Goal: Task Accomplishment & Management: Complete application form

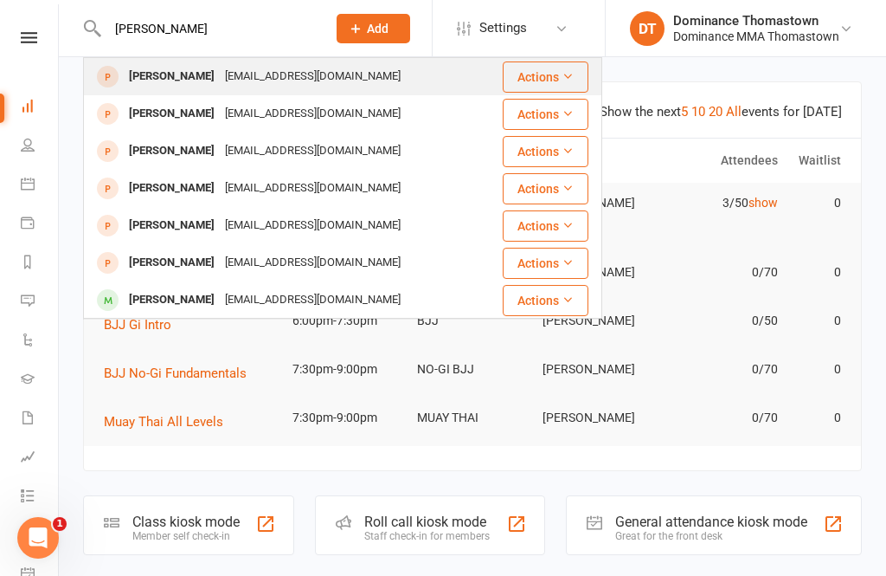
type input "[PERSON_NAME]"
click at [261, 72] on div "[EMAIL_ADDRESS][DOMAIN_NAME]" at bounding box center [313, 76] width 186 height 25
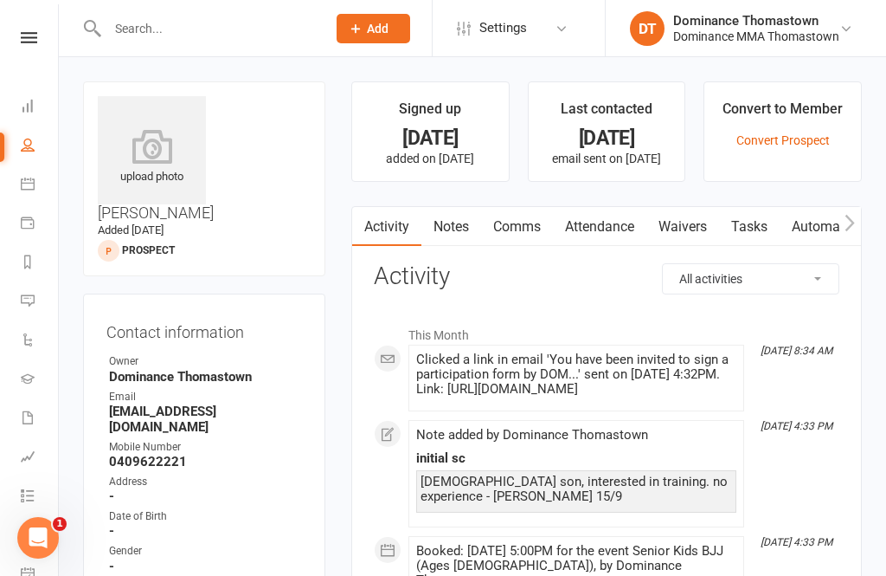
click at [667, 217] on link "Waivers" at bounding box center [683, 227] width 73 height 40
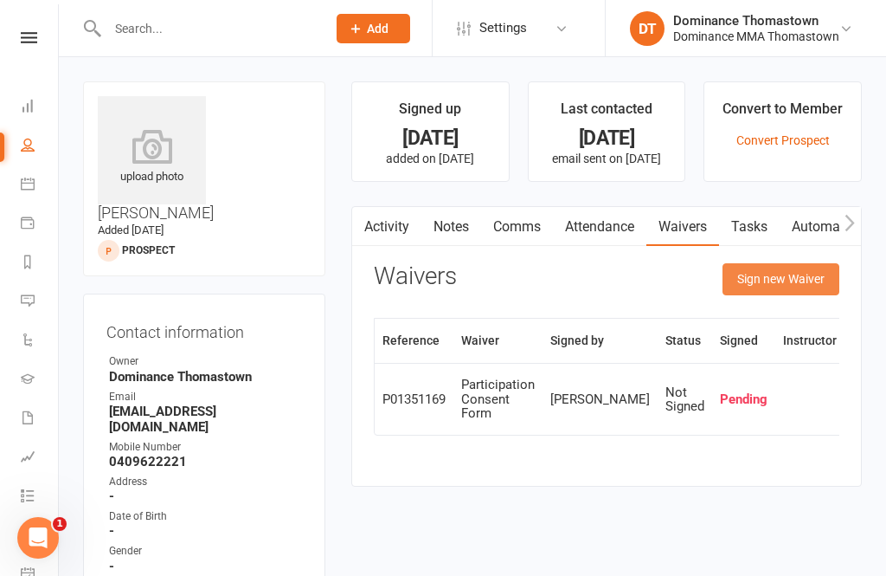
click at [769, 289] on button "Sign new Waiver" at bounding box center [781, 278] width 117 height 31
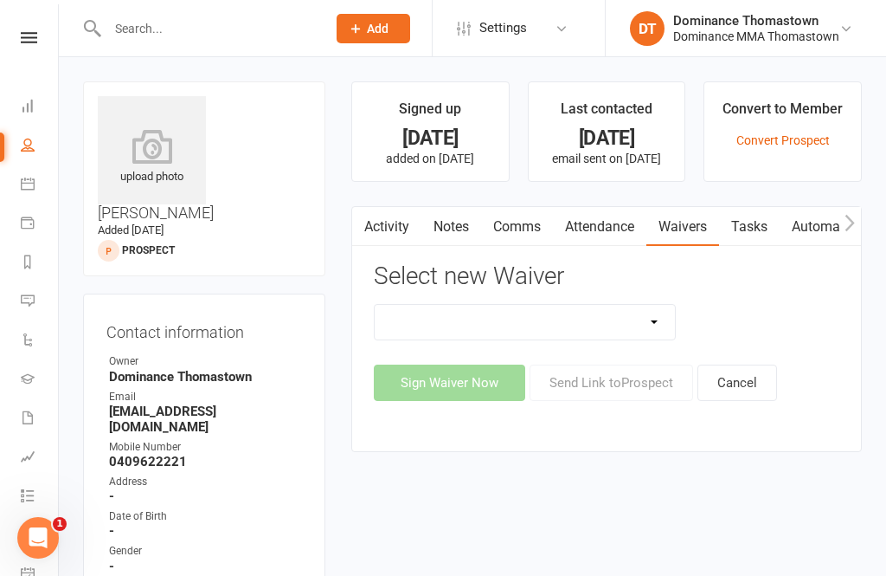
click at [577, 318] on select "Member | Cancellation | Adults Member | Injury Report Form (FOH staff use only)…" at bounding box center [525, 322] width 300 height 35
select select "375"
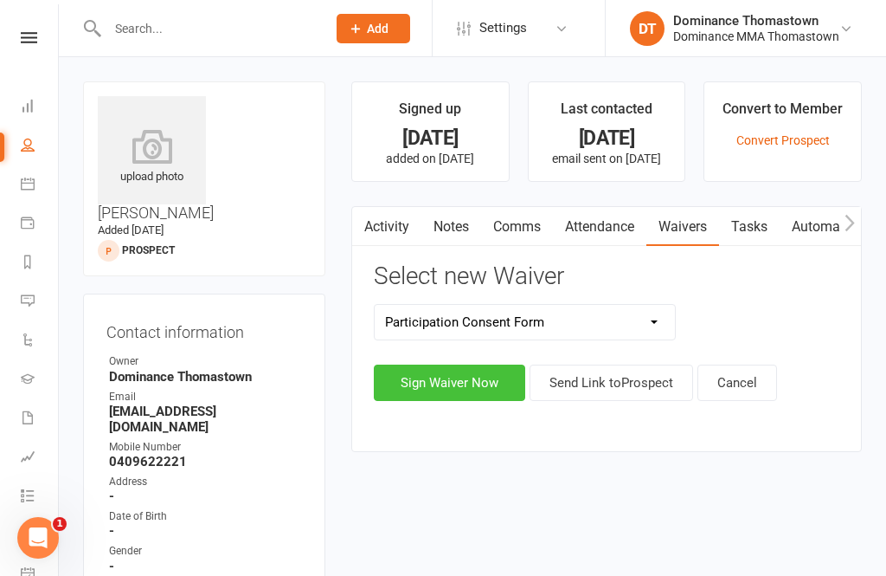
click at [474, 384] on button "Sign Waiver Now" at bounding box center [449, 382] width 151 height 36
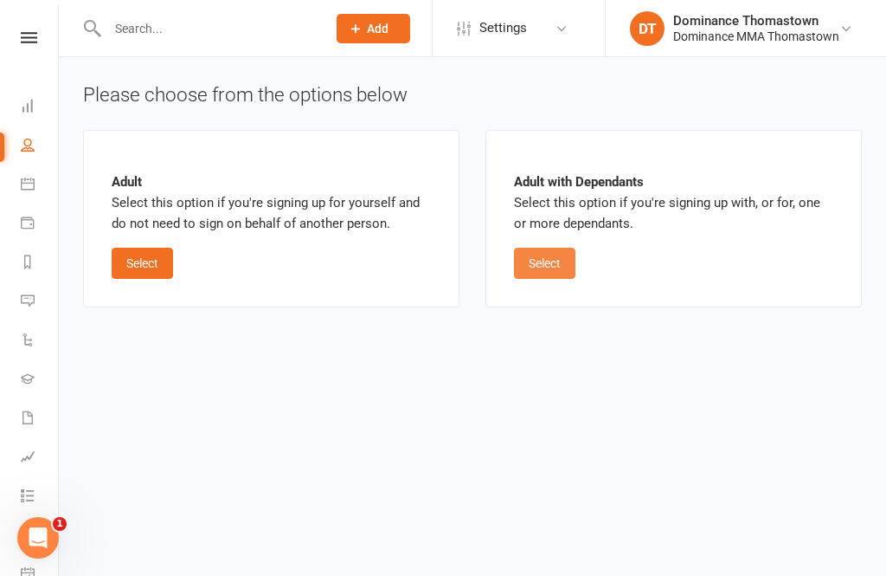
click at [547, 275] on button "Select" at bounding box center [544, 263] width 61 height 31
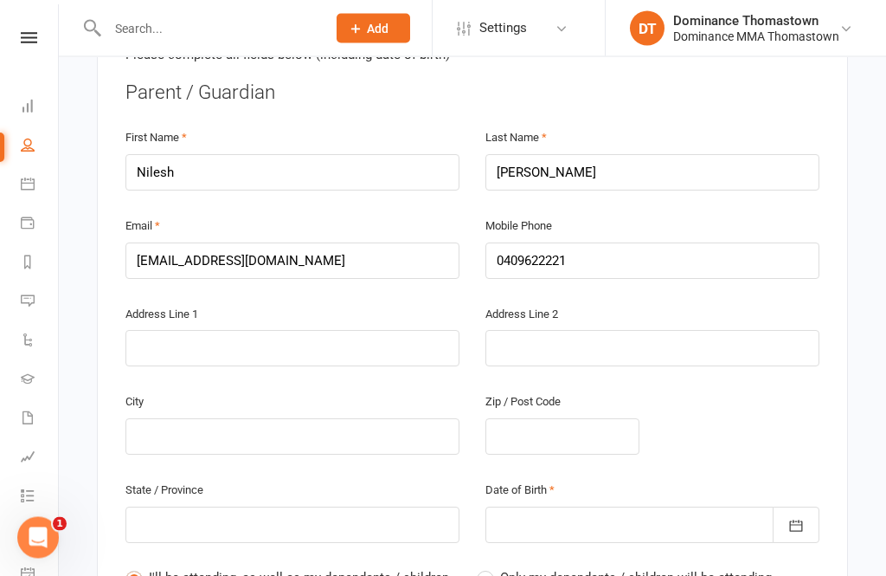
scroll to position [449, 0]
click at [518, 567] on span "Only my dependants / children will be attending" at bounding box center [636, 576] width 272 height 18
click at [488, 567] on input "Only my dependants / children will be attending" at bounding box center [482, 567] width 11 height 0
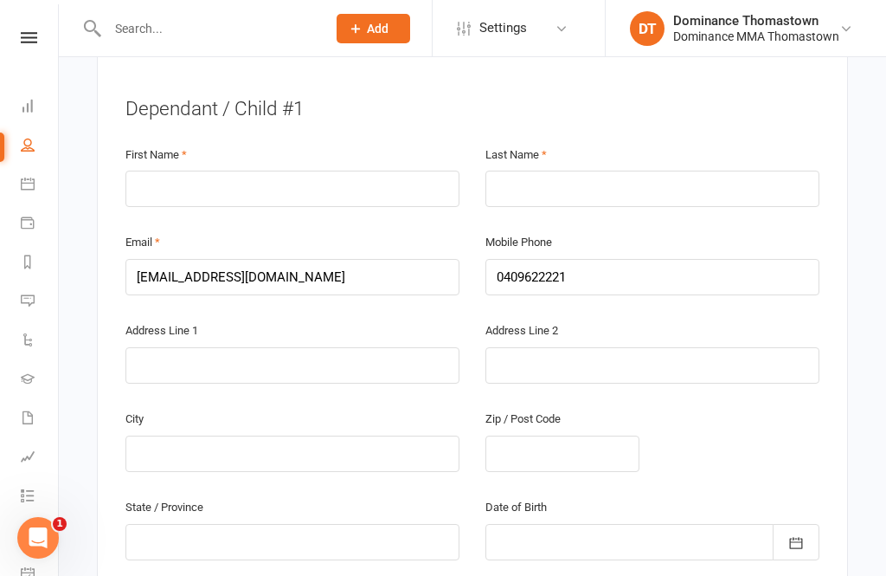
scroll to position [1000, 0]
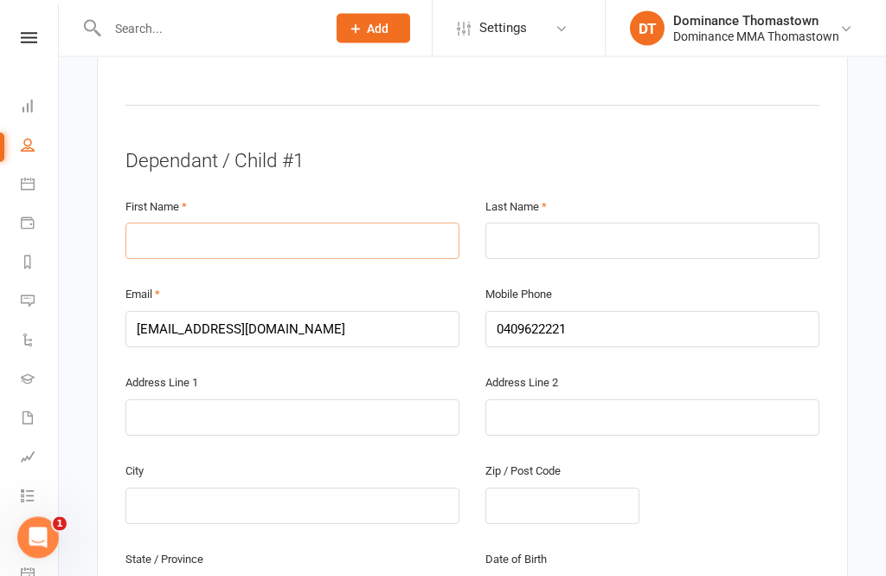
click at [224, 223] on input "text" at bounding box center [292, 241] width 334 height 36
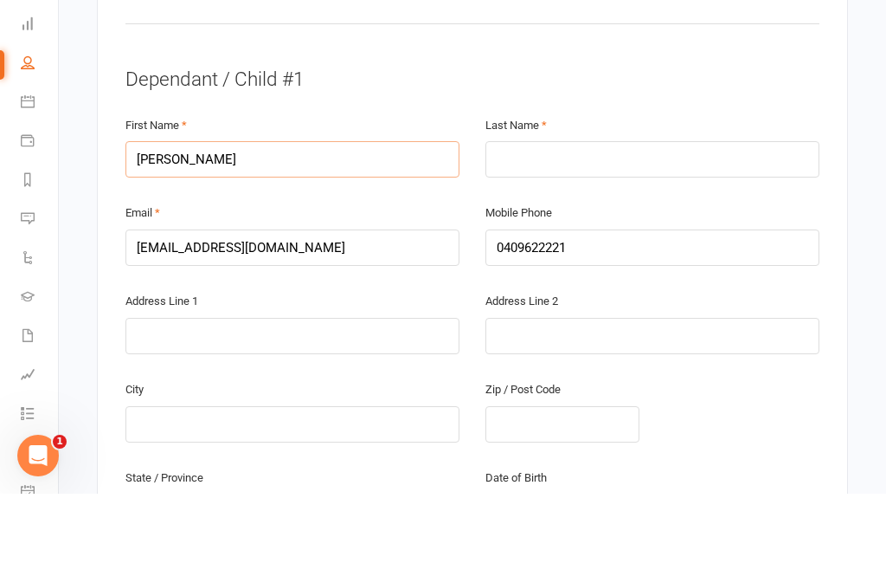
type input "[PERSON_NAME]"
click at [575, 223] on input "text" at bounding box center [653, 241] width 334 height 36
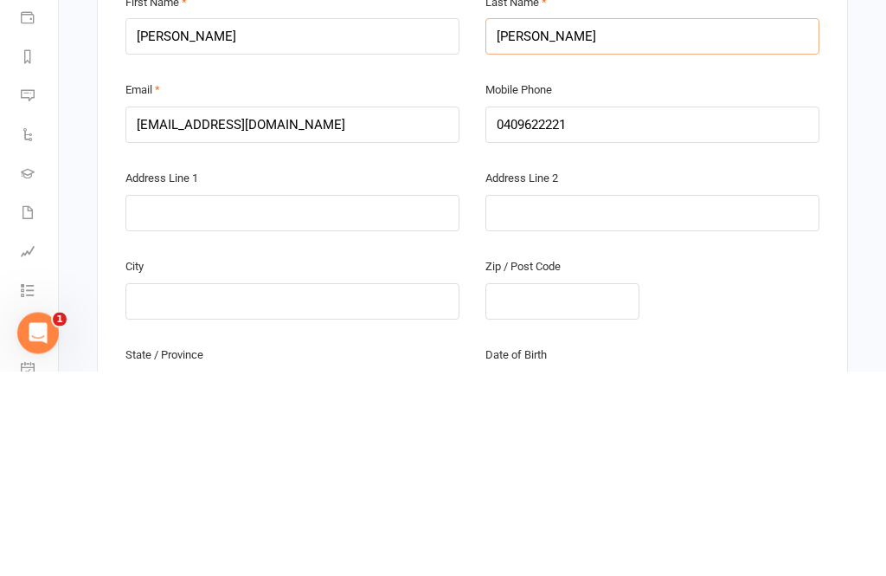
type input "[PERSON_NAME]"
click at [216, 400] on input "text" at bounding box center [292, 418] width 334 height 36
type input "[STREET_ADDRESS]"
click at [551, 400] on input "text" at bounding box center [653, 418] width 334 height 36
type input "Epping"
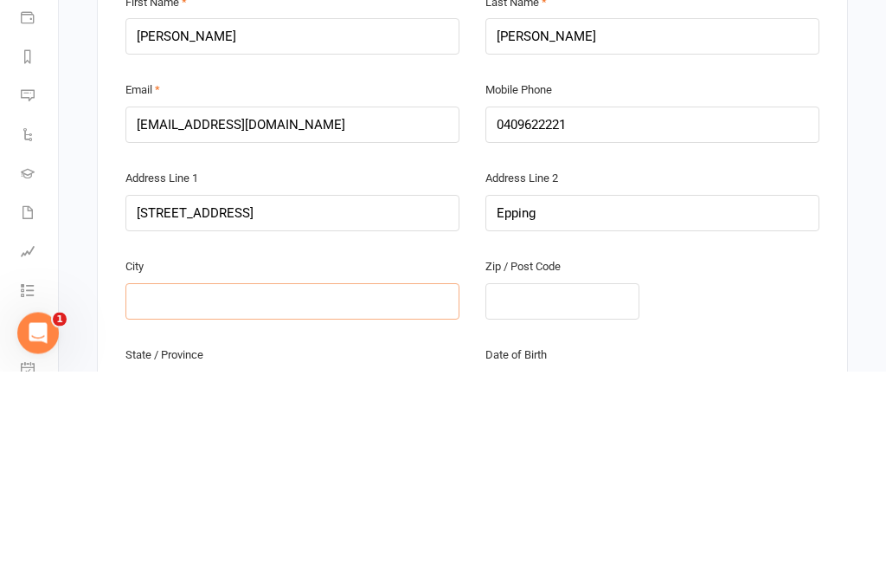
click at [268, 488] on input "text" at bounding box center [292, 506] width 334 height 36
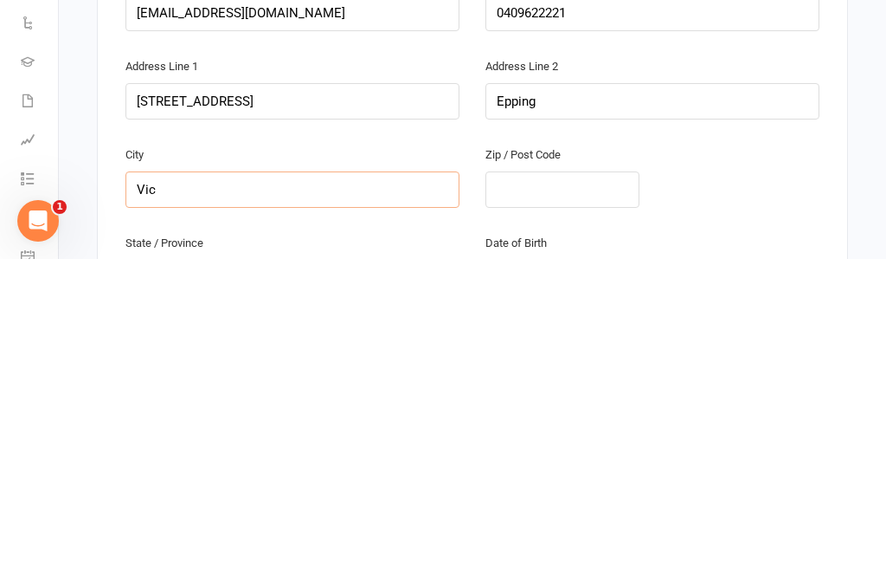
type input "Vic"
click at [553, 488] on input "text" at bounding box center [563, 506] width 154 height 36
type input "3076"
click at [221, 488] on input "Vic" at bounding box center [292, 506] width 334 height 36
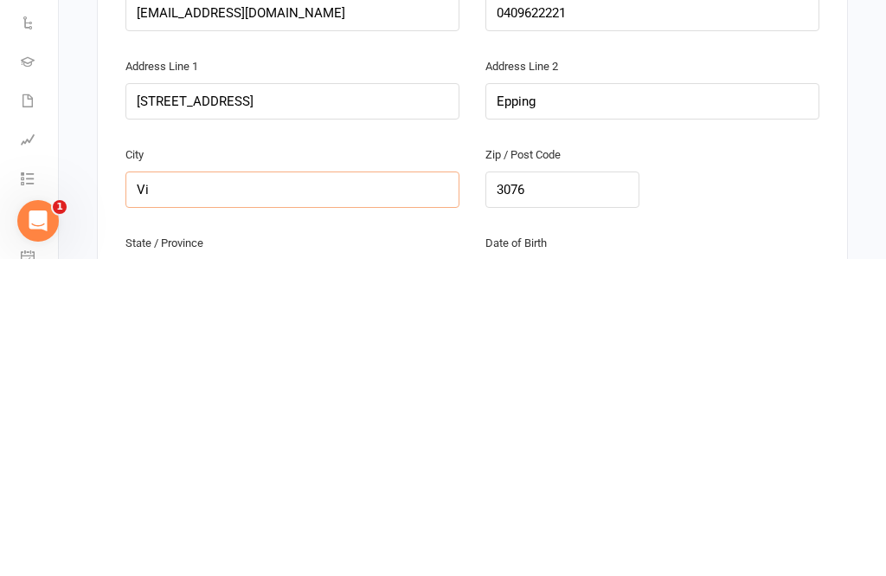
type input "V"
type input "[GEOGRAPHIC_DATA]"
type input "Vic"
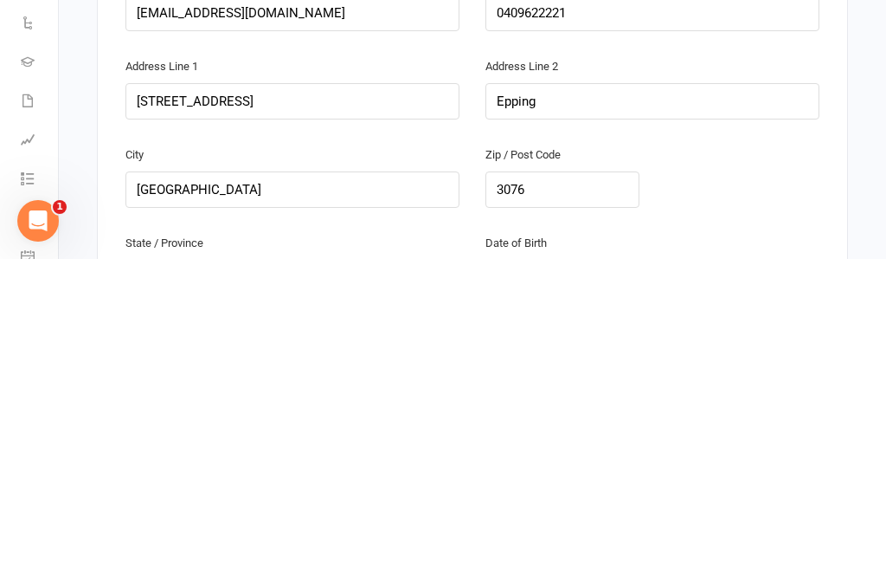
scroll to position [1464, 0]
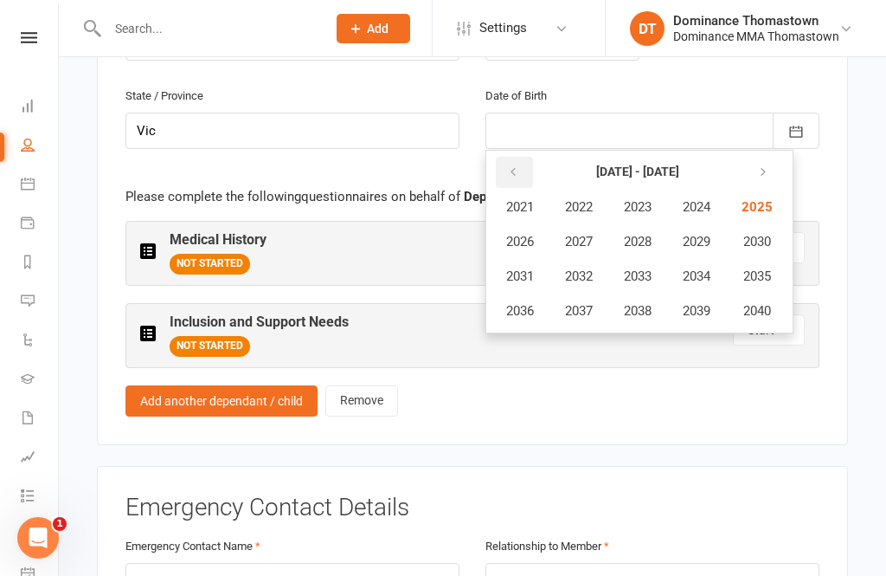
click at [514, 165] on icon "button" at bounding box center [513, 172] width 12 height 14
click at [512, 157] on button "button" at bounding box center [514, 172] width 37 height 31
click at [763, 199] on span "1985" at bounding box center [756, 207] width 28 height 16
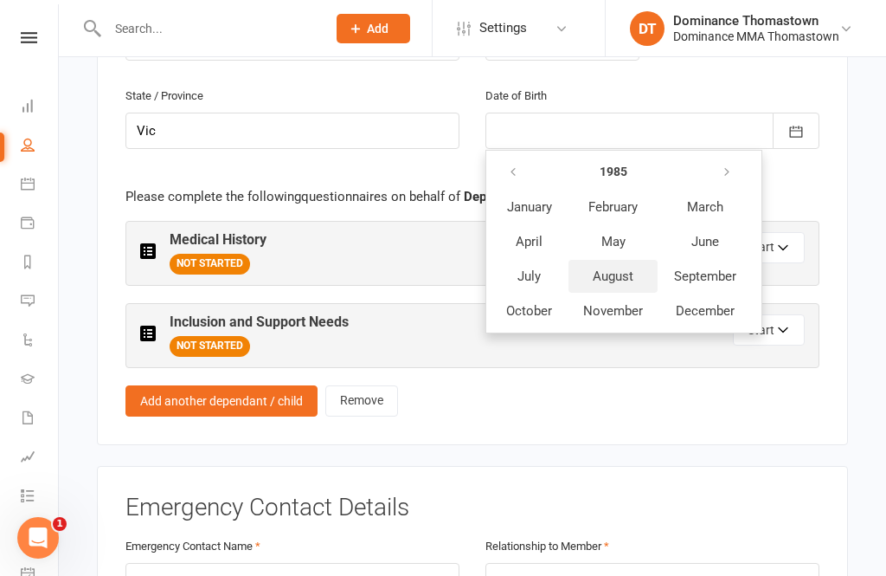
click at [619, 268] on span "August" at bounding box center [613, 276] width 41 height 16
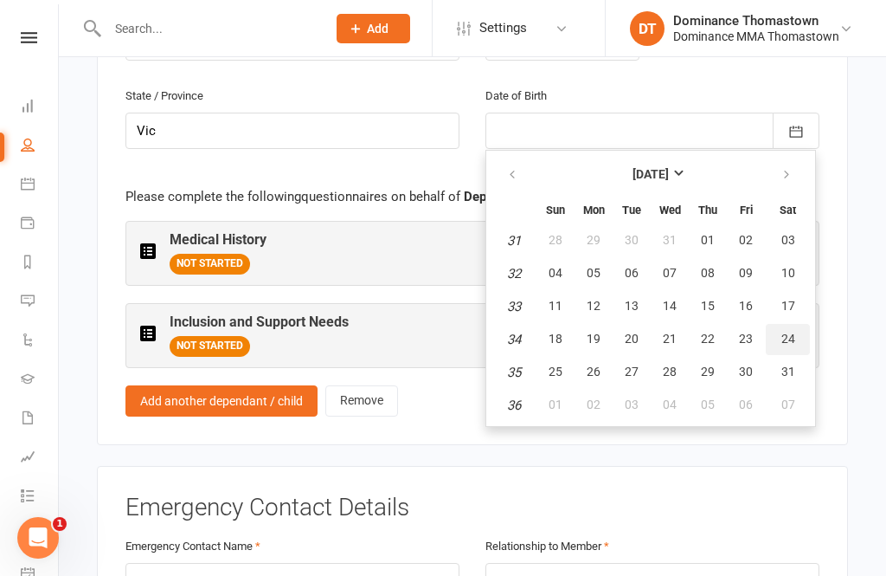
click at [786, 331] on span "24" at bounding box center [789, 338] width 14 height 14
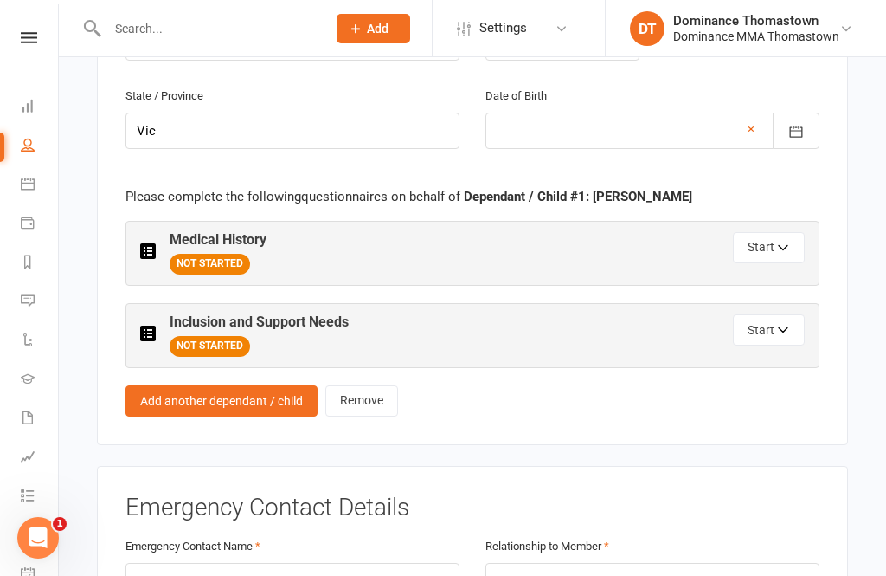
type input "[DATE]"
click at [770, 232] on button "Start" at bounding box center [769, 247] width 72 height 31
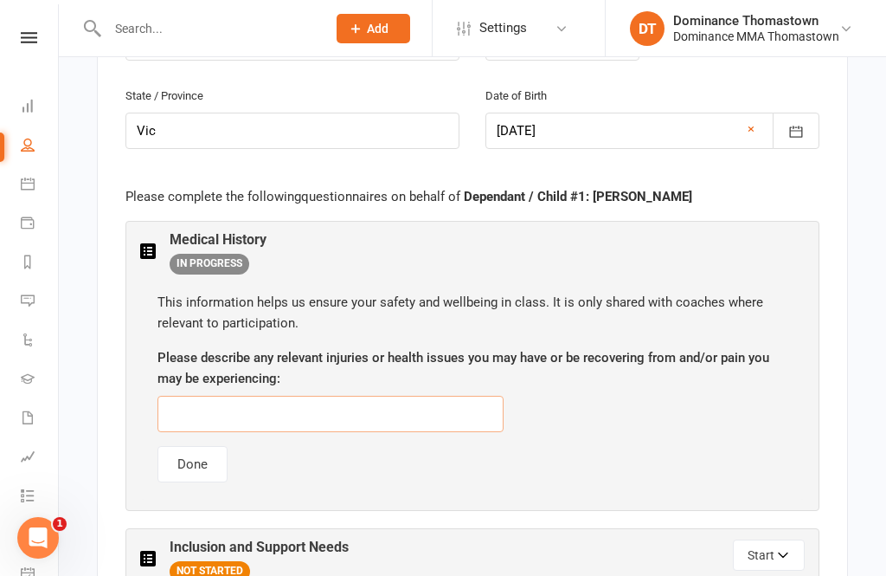
click at [229, 396] on input "text" at bounding box center [331, 414] width 346 height 36
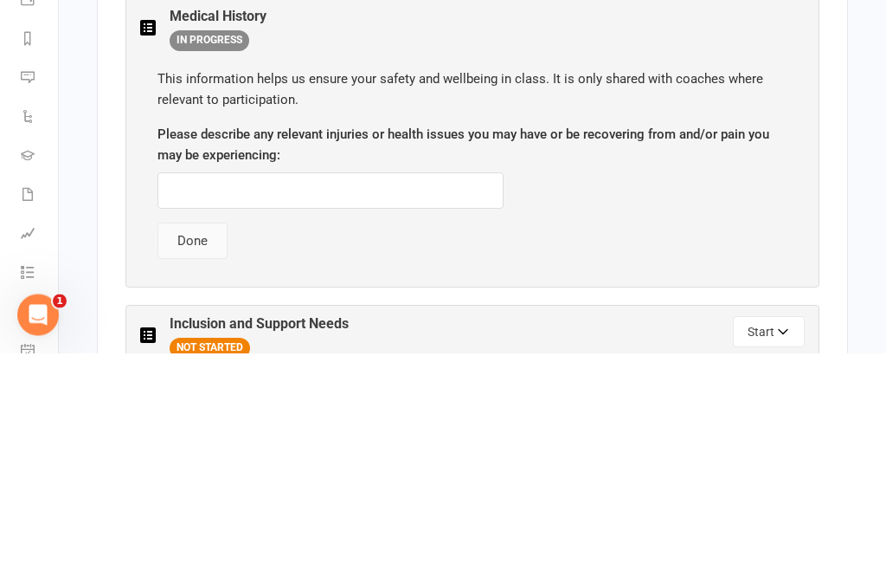
click at [190, 446] on button "Done" at bounding box center [193, 464] width 70 height 36
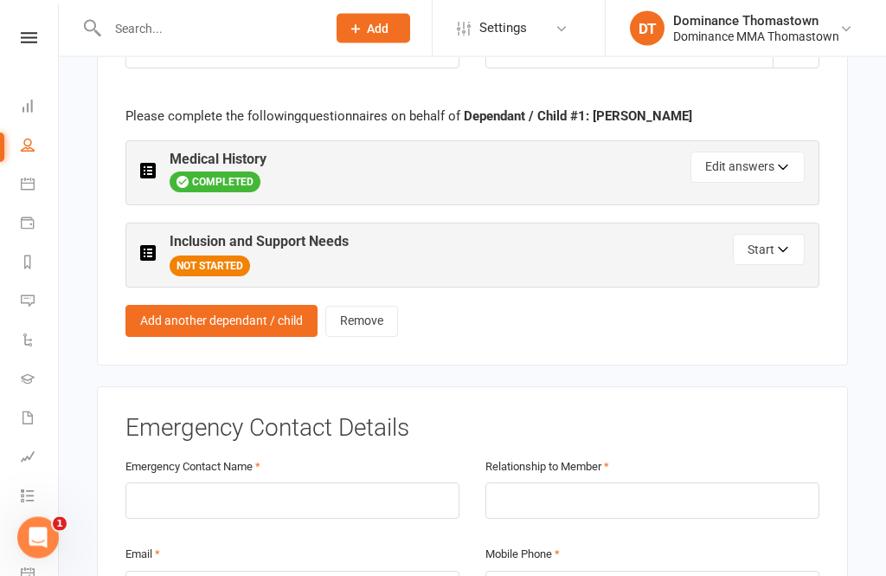
scroll to position [1543, 0]
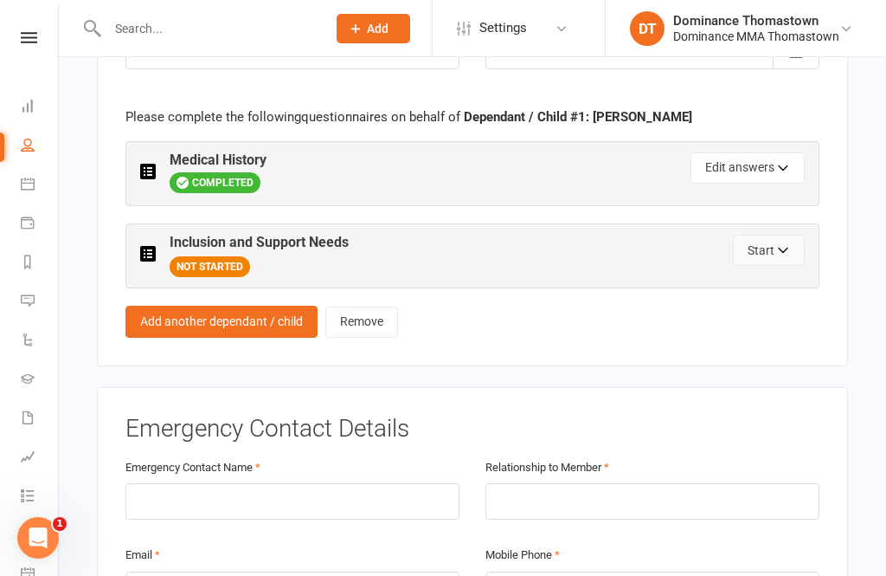
click at [765, 235] on button "Start" at bounding box center [769, 250] width 72 height 31
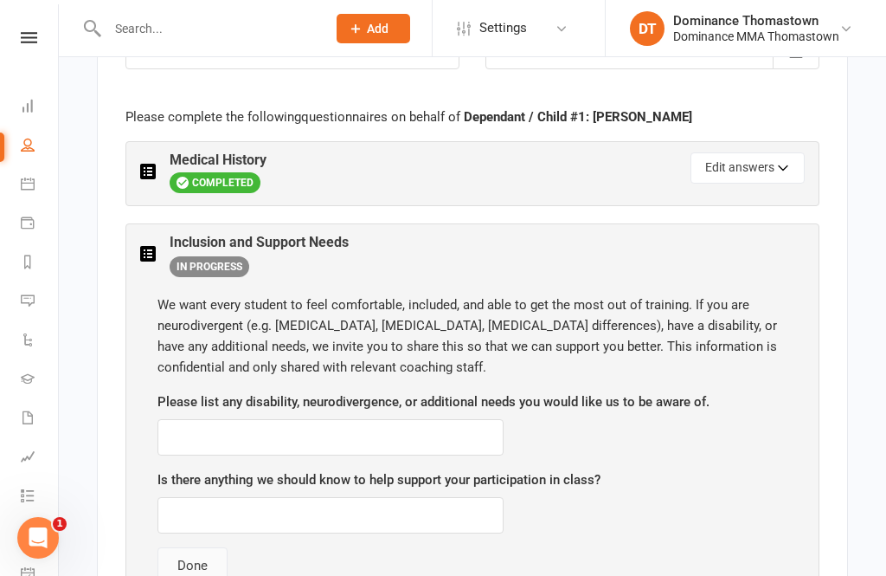
click at [190, 547] on button "Done" at bounding box center [193, 565] width 70 height 36
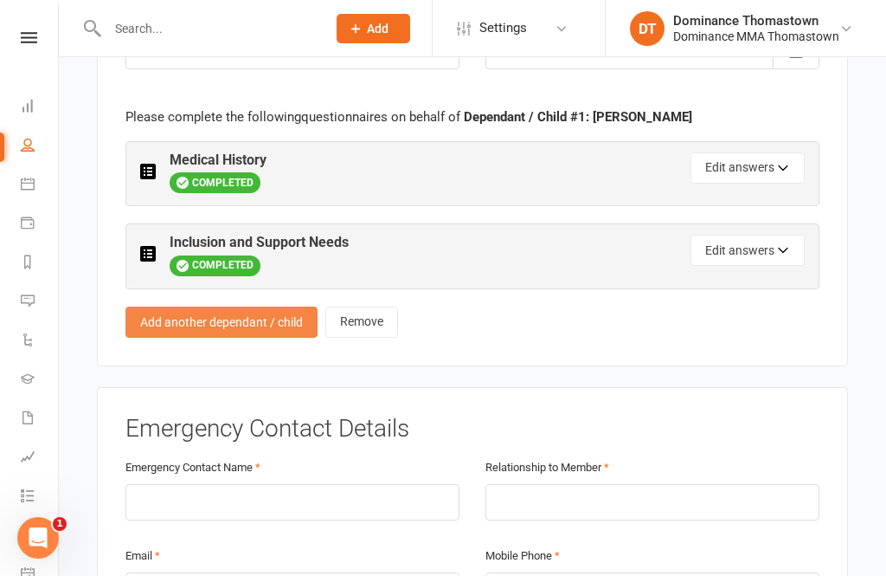
click at [231, 306] on link "Add another dependant / child" at bounding box center [221, 321] width 192 height 31
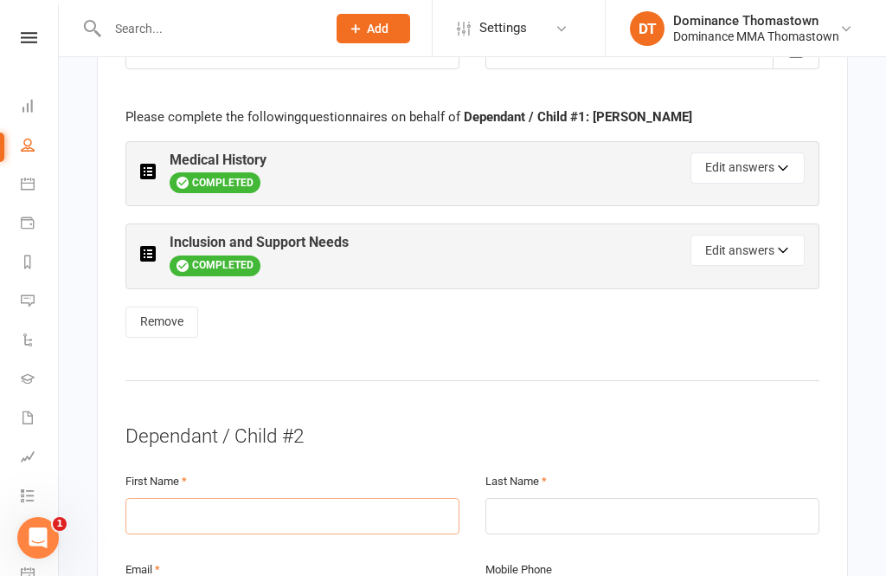
click at [241, 498] on input "text" at bounding box center [292, 516] width 334 height 36
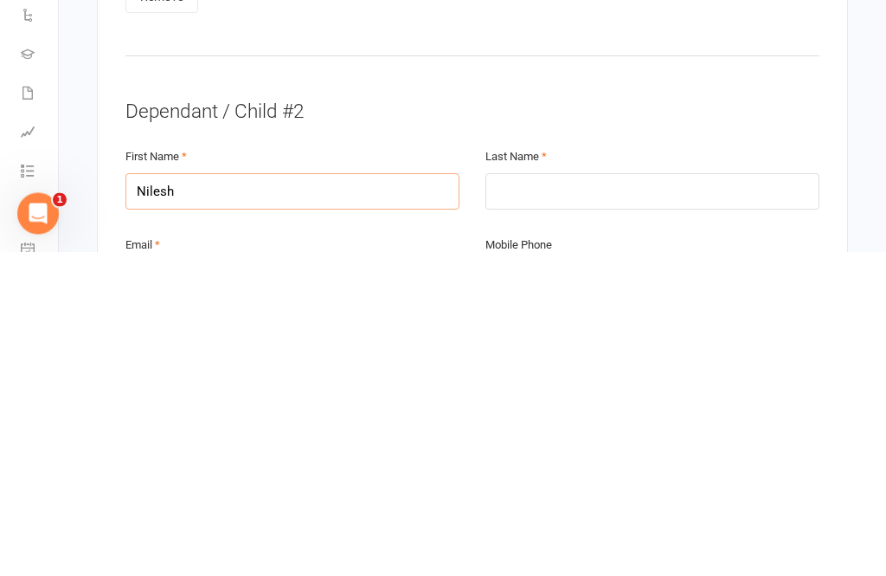
type input "Nilesh"
click at [564, 498] on input "text" at bounding box center [653, 516] width 334 height 36
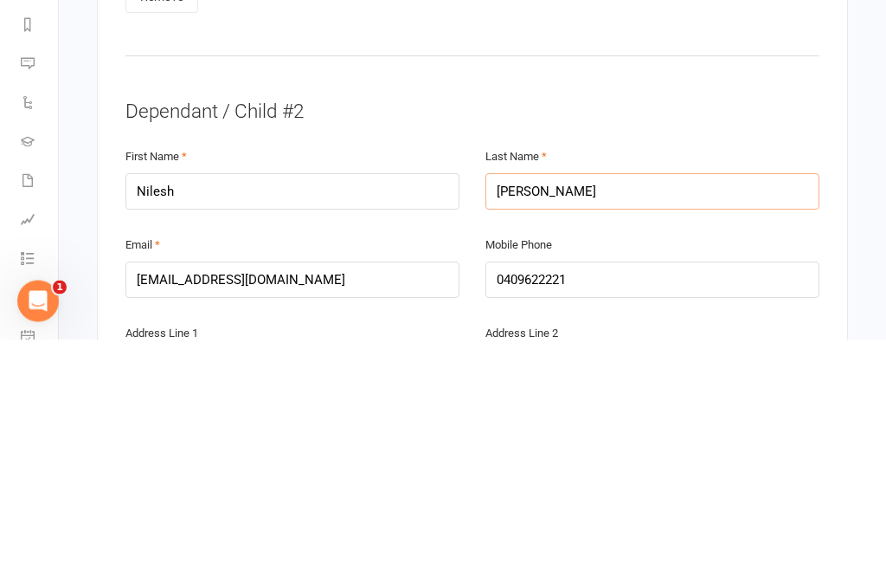
scroll to position [1636, 0]
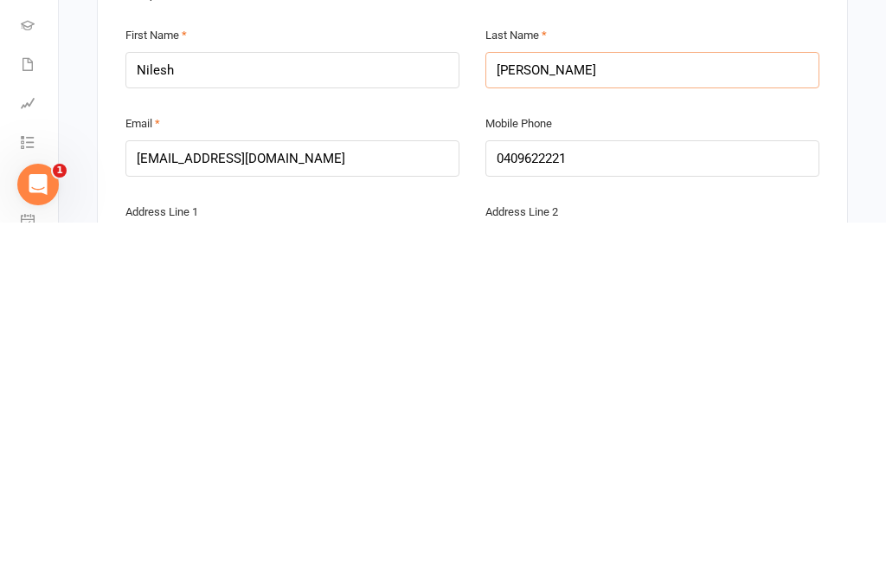
type input "[PERSON_NAME]"
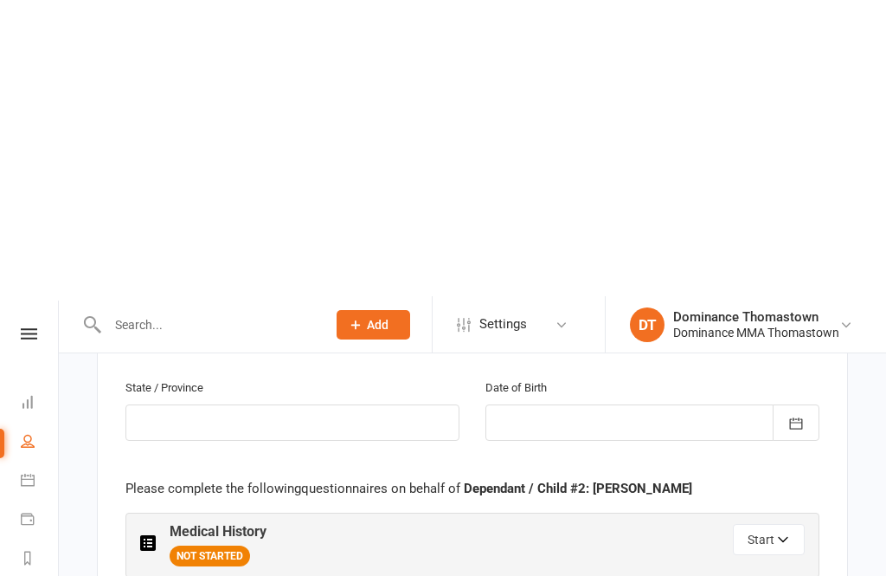
scroll to position [2308, 0]
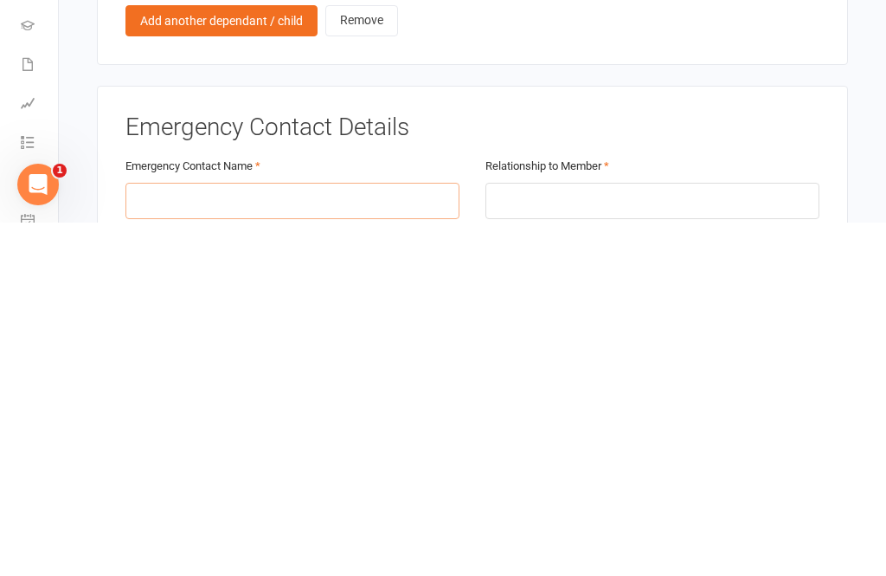
click at [259, 536] on input "text" at bounding box center [292, 554] width 334 height 36
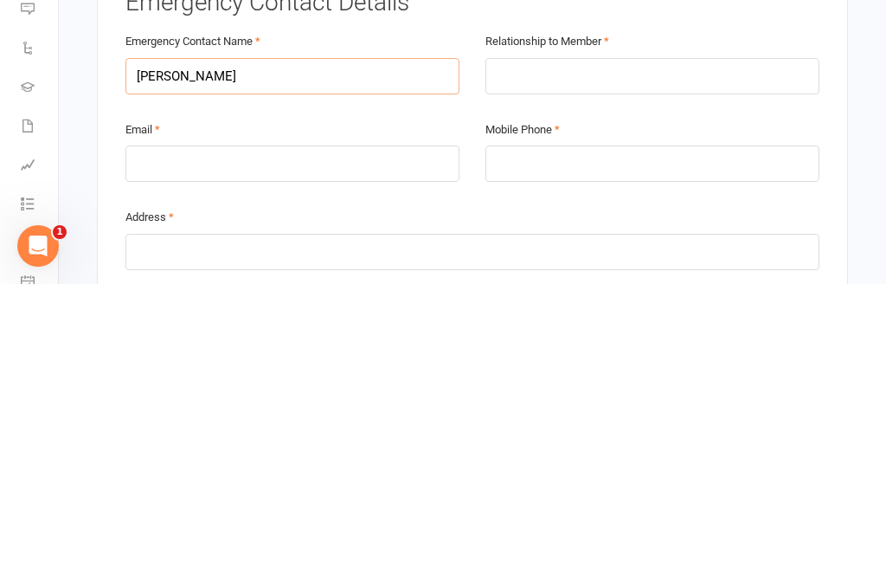
scroll to position [2495, 0]
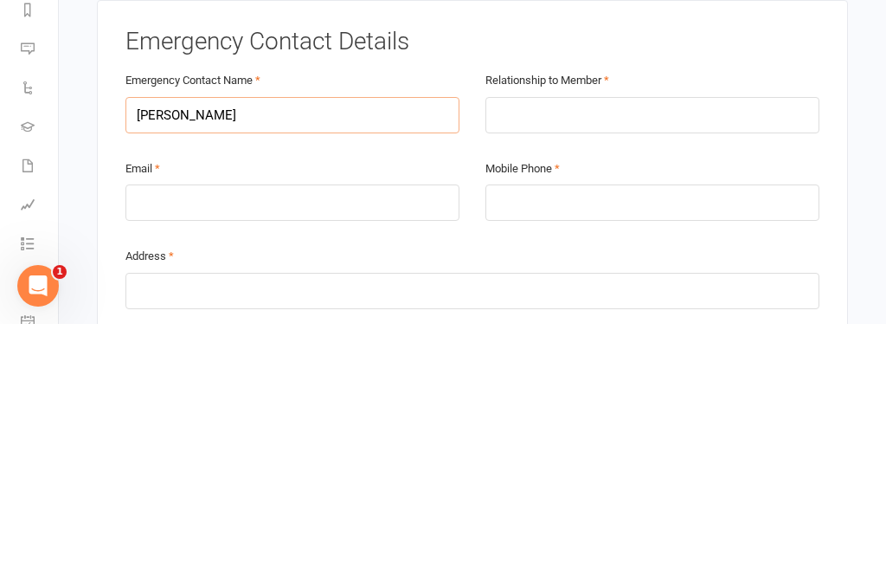
type input "[PERSON_NAME]"
click at [561, 349] on input "text" at bounding box center [653, 367] width 334 height 36
type input "P"
type input "Mother"
click at [196, 436] on input "email" at bounding box center [292, 454] width 334 height 36
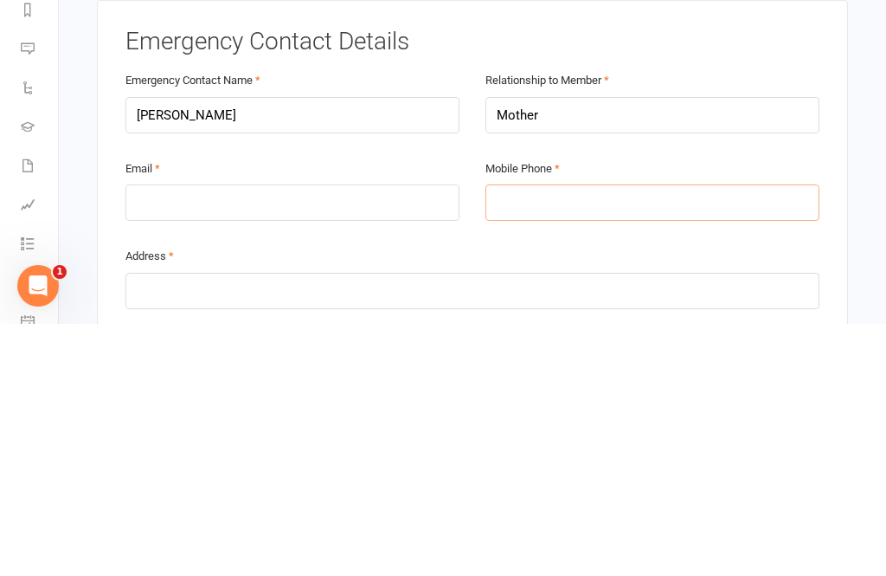
click at [554, 436] on input "tel" at bounding box center [653, 454] width 334 height 36
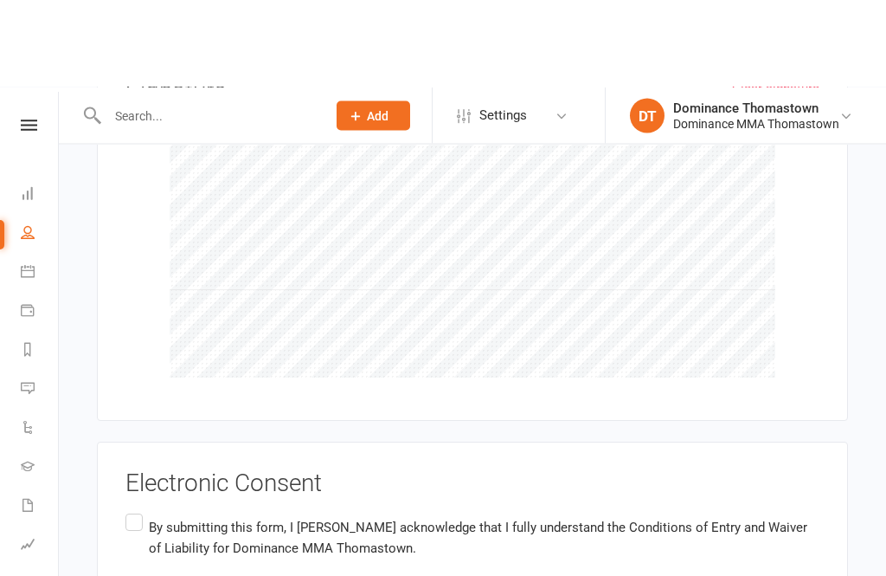
scroll to position [3690, 0]
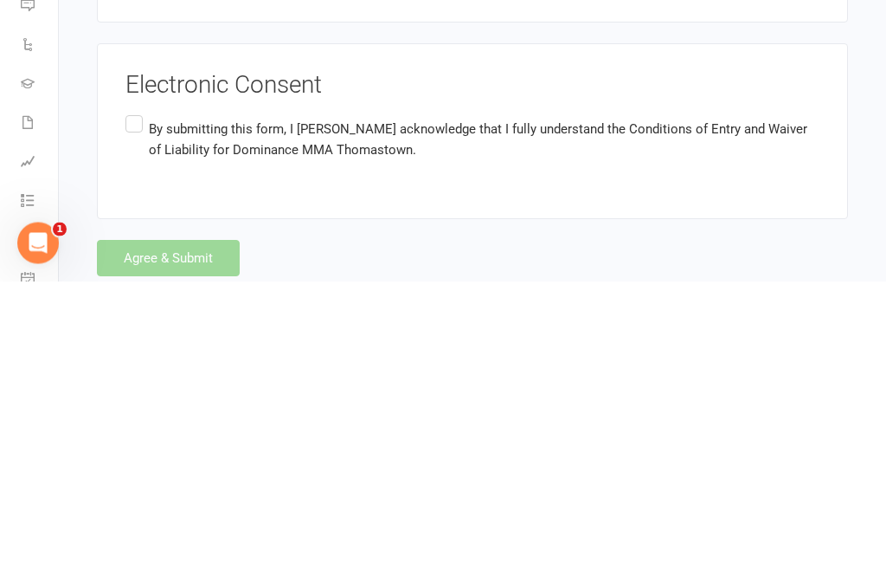
type input "0470393112"
click at [136, 407] on label "By submitting this form, I [PERSON_NAME] acknowledge that I fully understand th…" at bounding box center [472, 434] width 694 height 55
click at [136, 407] on input "By submitting this form, I [PERSON_NAME] acknowledge that I fully understand th…" at bounding box center [130, 407] width 11 height 0
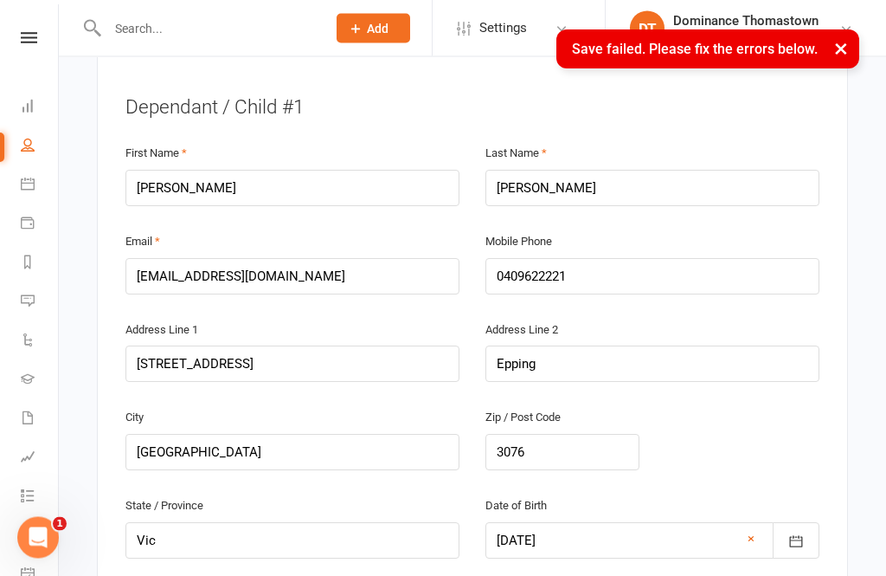
scroll to position [685, 0]
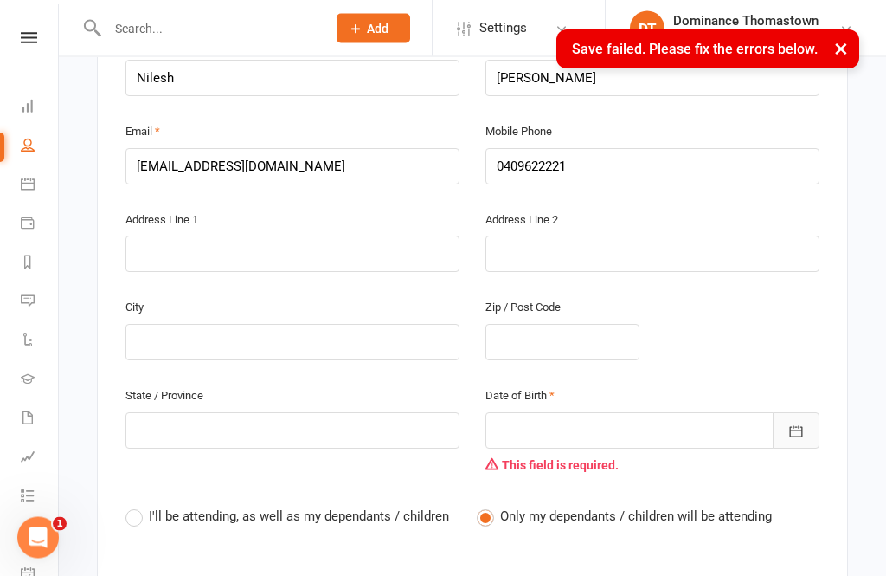
click at [805, 413] on button "button" at bounding box center [796, 431] width 47 height 36
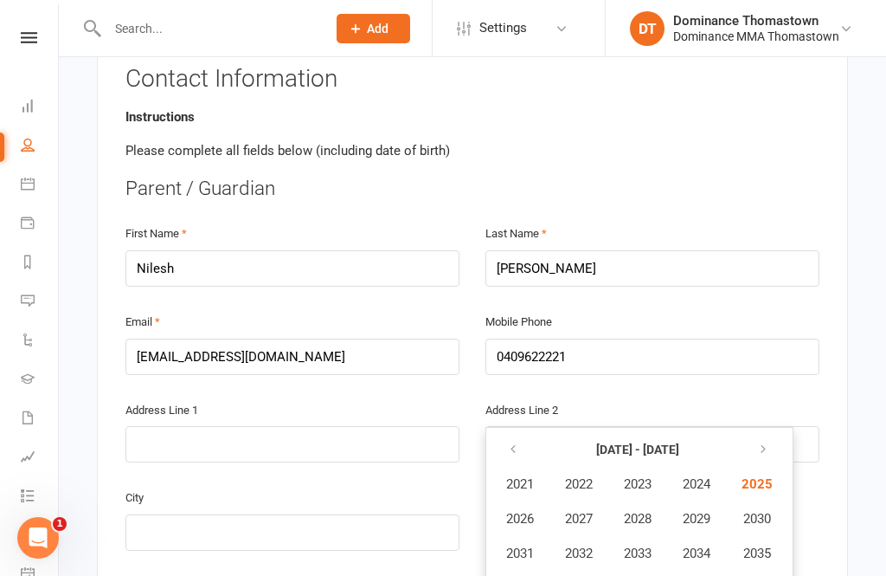
scroll to position [350, 0]
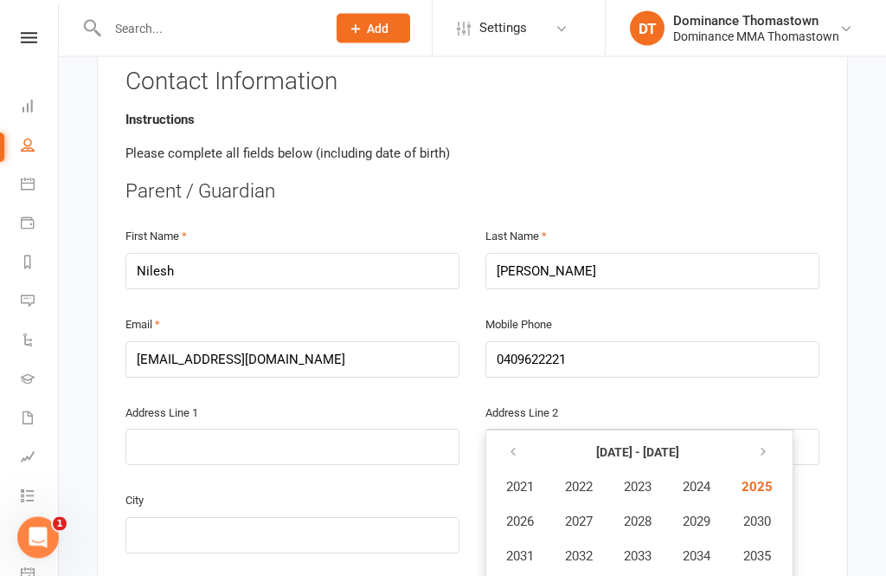
click at [188, 226] on div "First Name [PERSON_NAME]" at bounding box center [292, 258] width 334 height 64
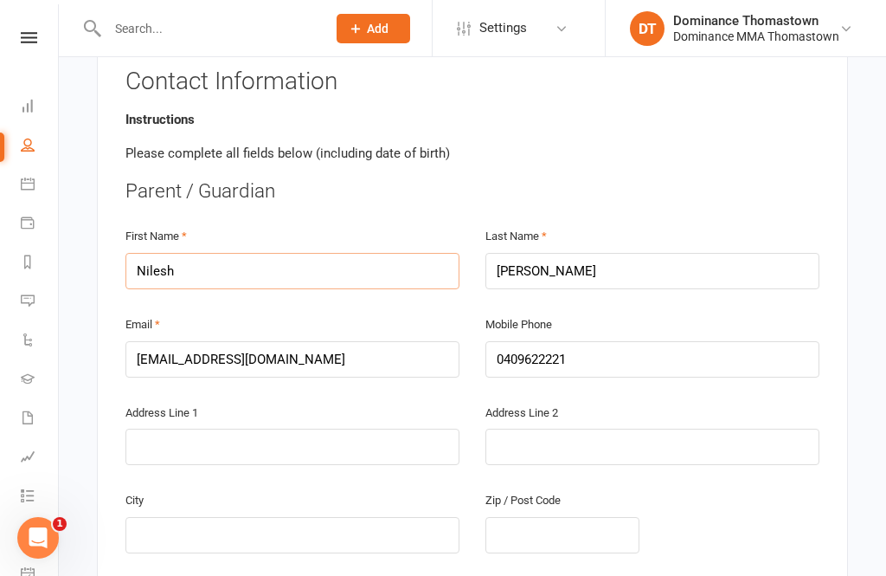
click at [230, 253] on input "Nilesh" at bounding box center [292, 271] width 334 height 36
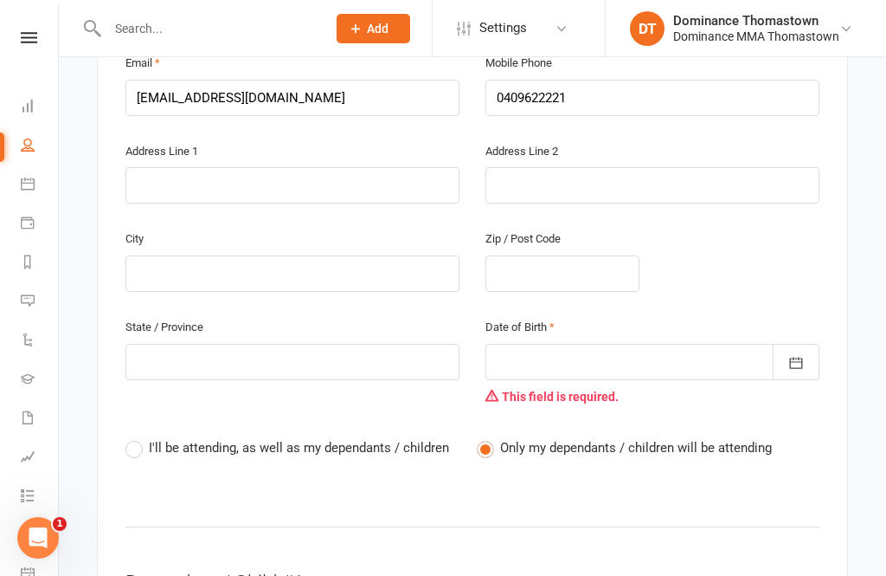
scroll to position [613, 0]
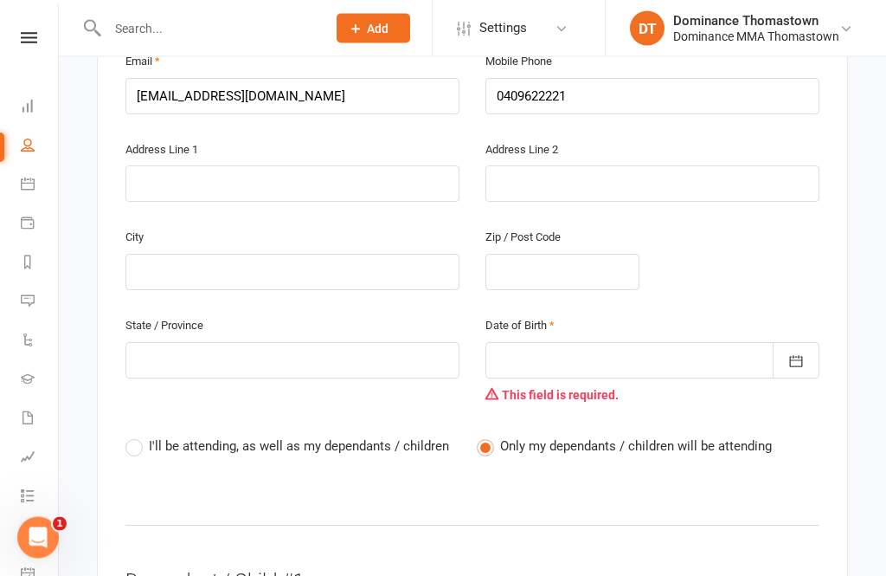
click at [555, 343] on div at bounding box center [653, 361] width 334 height 36
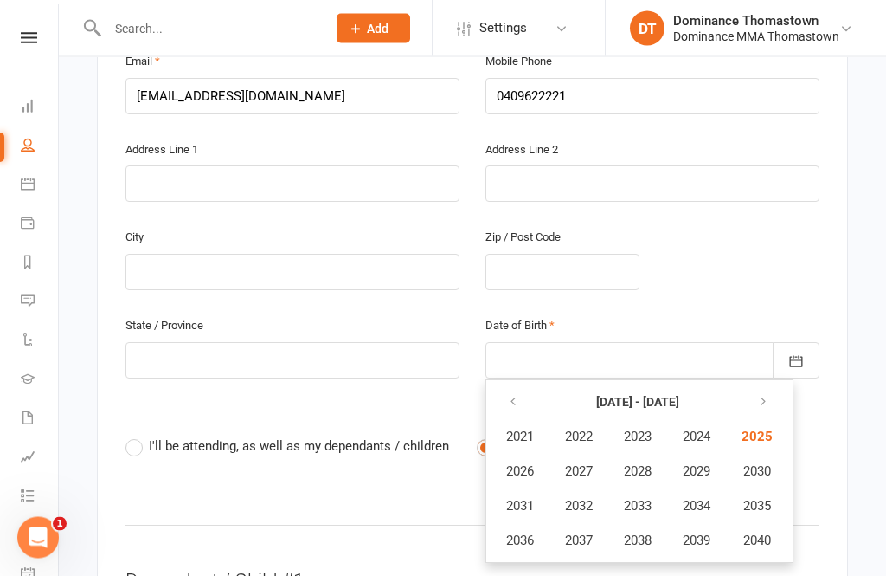
scroll to position [614, 0]
click at [504, 386] on button "button" at bounding box center [514, 401] width 37 height 31
click at [510, 395] on icon "button" at bounding box center [513, 402] width 12 height 14
click at [764, 428] on span "1985" at bounding box center [756, 436] width 28 height 16
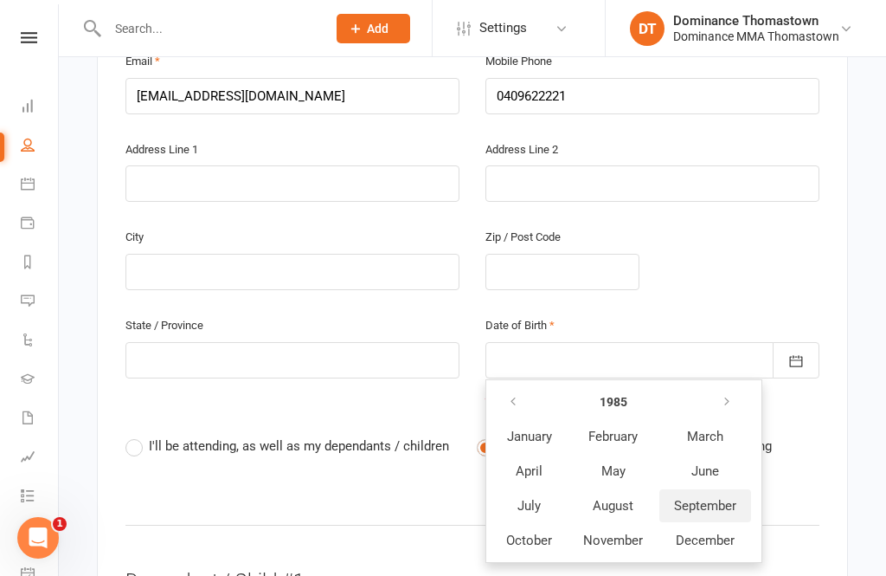
click at [700, 498] on span "September" at bounding box center [705, 506] width 62 height 16
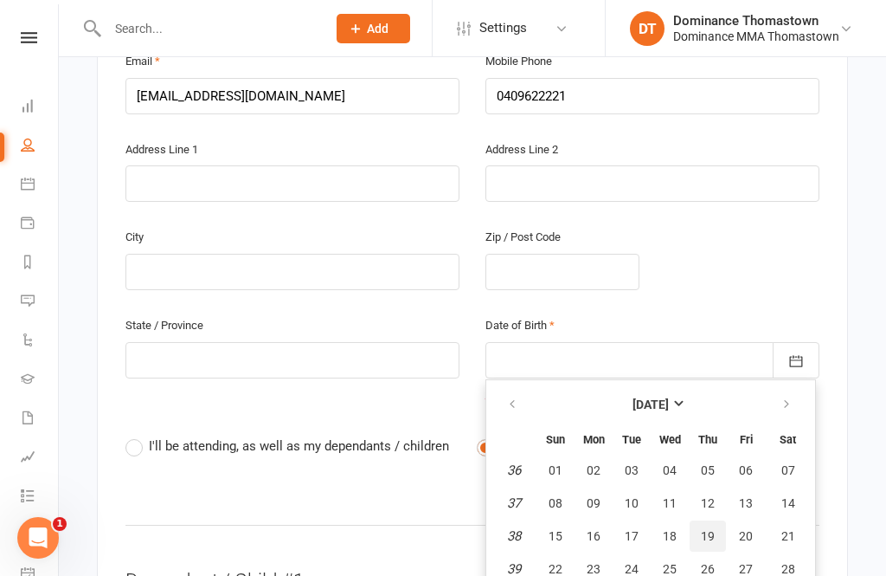
click at [696, 520] on button "19" at bounding box center [708, 535] width 36 height 31
type input "[DATE]"
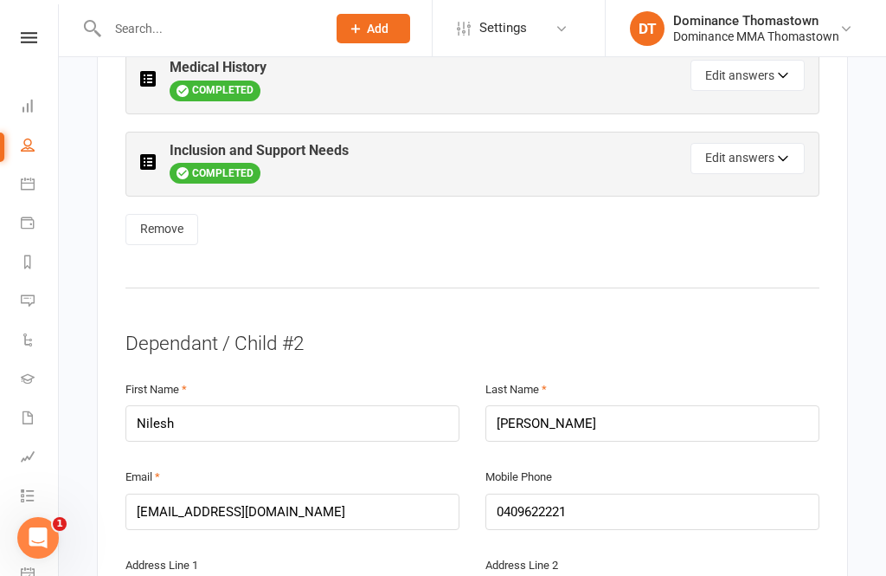
scroll to position [1677, 0]
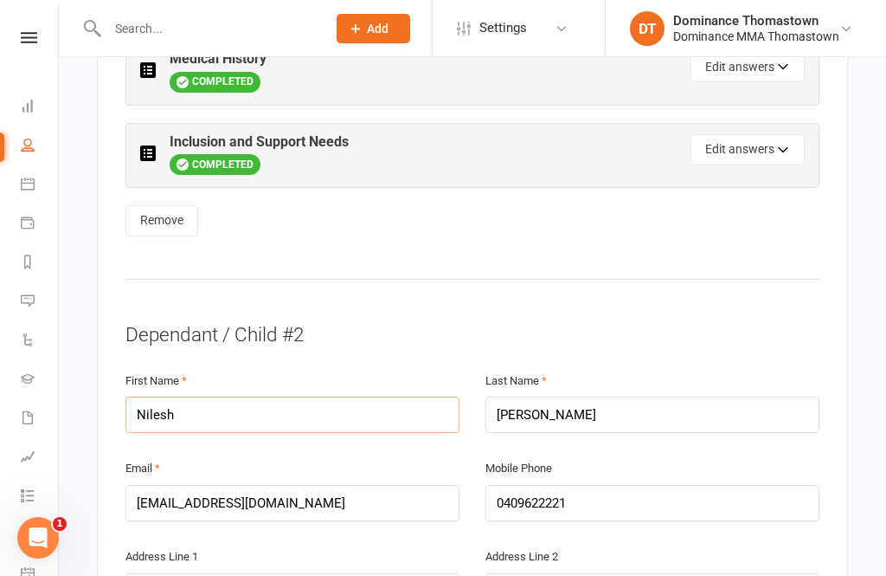
click at [222, 396] on input "Nilesh" at bounding box center [292, 414] width 334 height 36
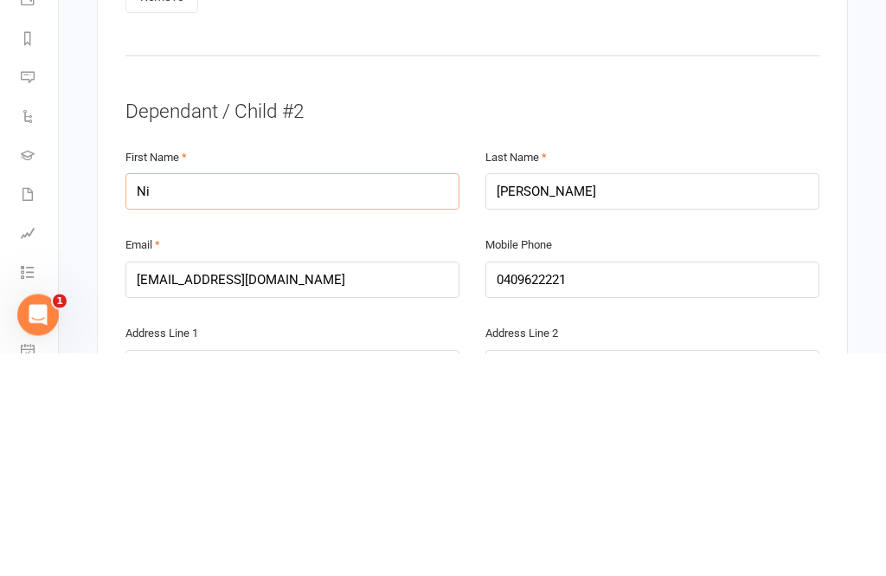
type input "N"
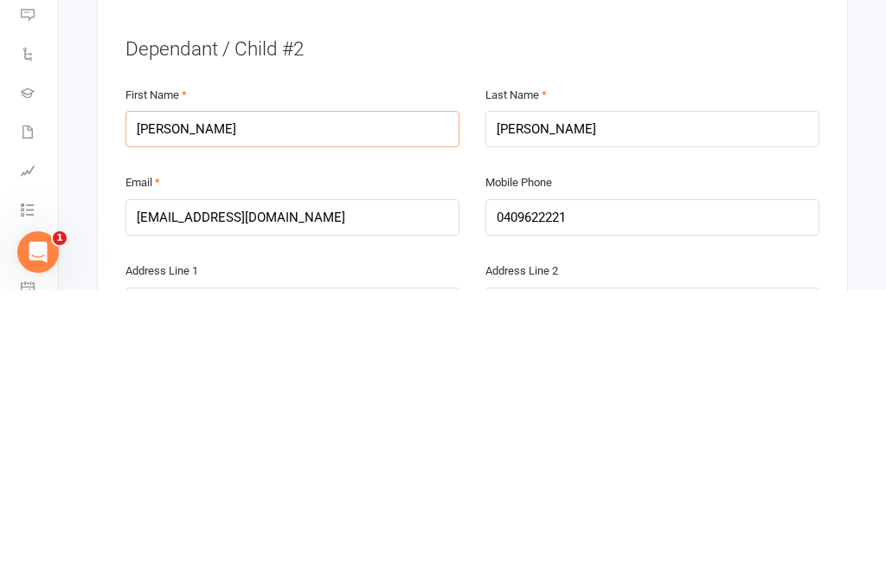
scroll to position [1684, 0]
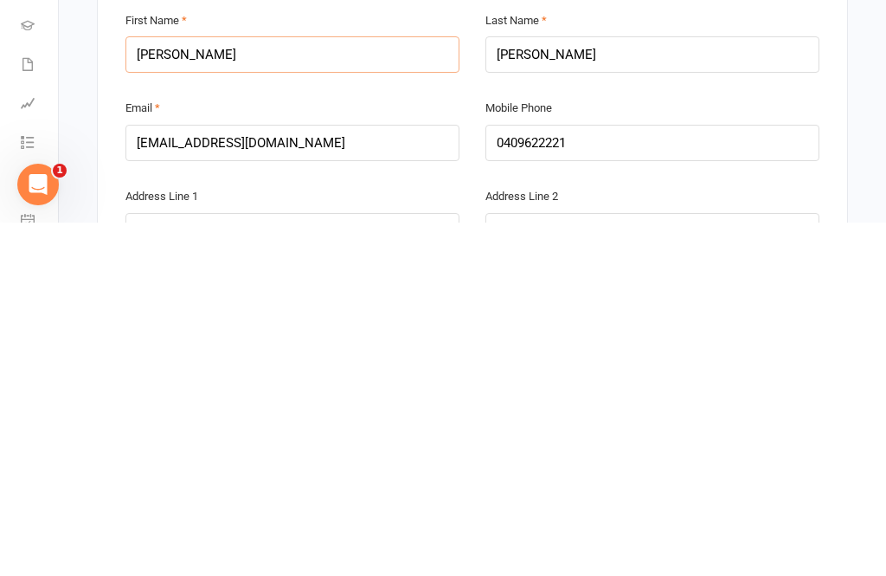
type input "[PERSON_NAME]"
click at [271, 566] on input "text" at bounding box center [292, 584] width 334 height 36
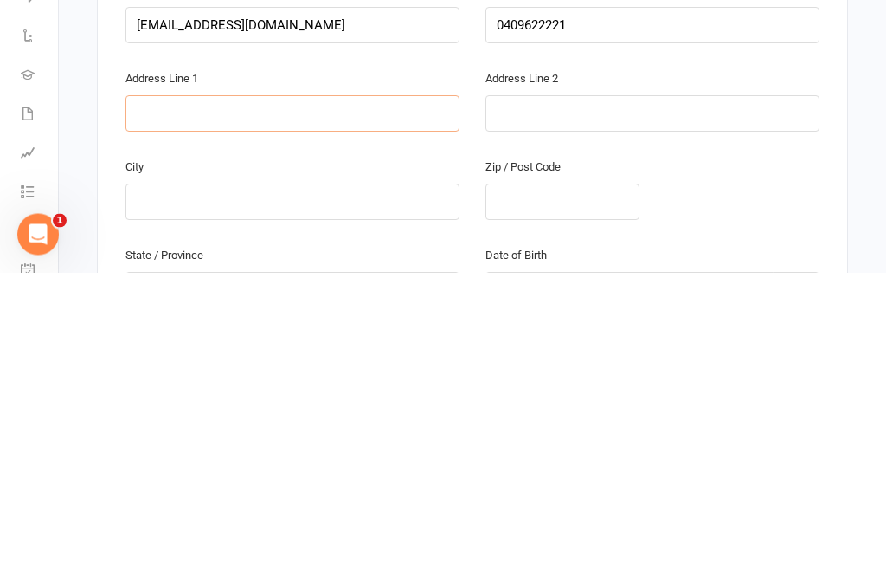
scroll to position [1868, 0]
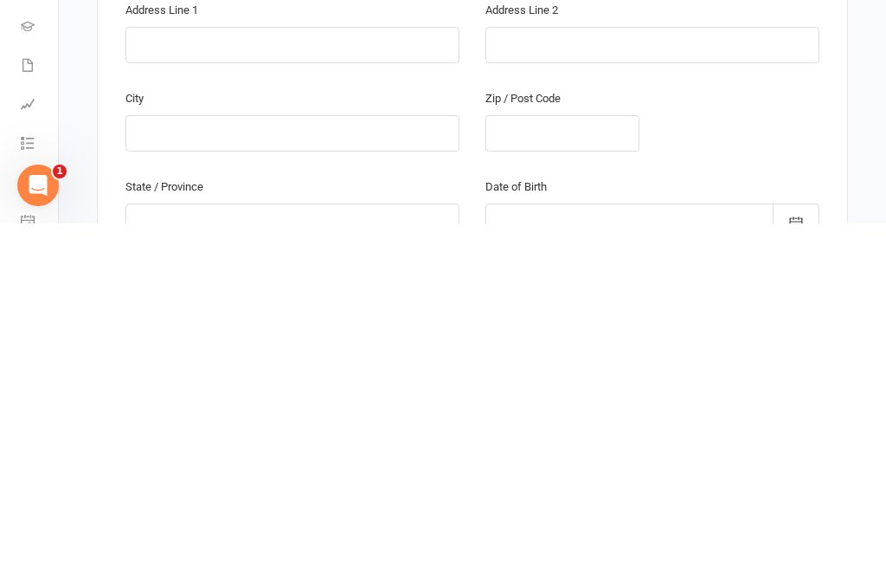
click at [550, 556] on div at bounding box center [653, 574] width 334 height 36
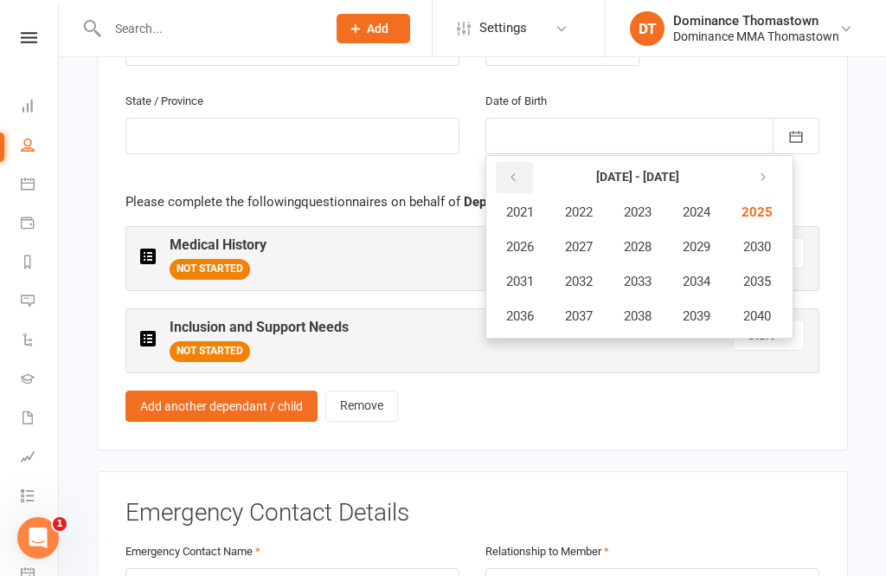
click at [510, 171] on icon "button" at bounding box center [513, 178] width 12 height 14
click at [507, 171] on icon "button" at bounding box center [513, 178] width 12 height 14
click at [752, 162] on button "button" at bounding box center [761, 177] width 37 height 31
click at [518, 273] on span "2011" at bounding box center [520, 281] width 28 height 16
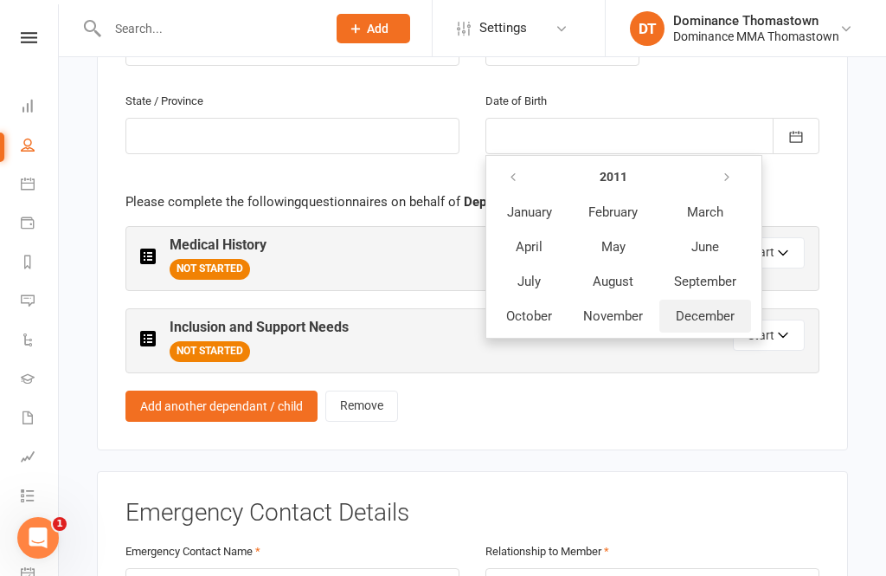
click at [707, 308] on span "December" at bounding box center [705, 316] width 59 height 16
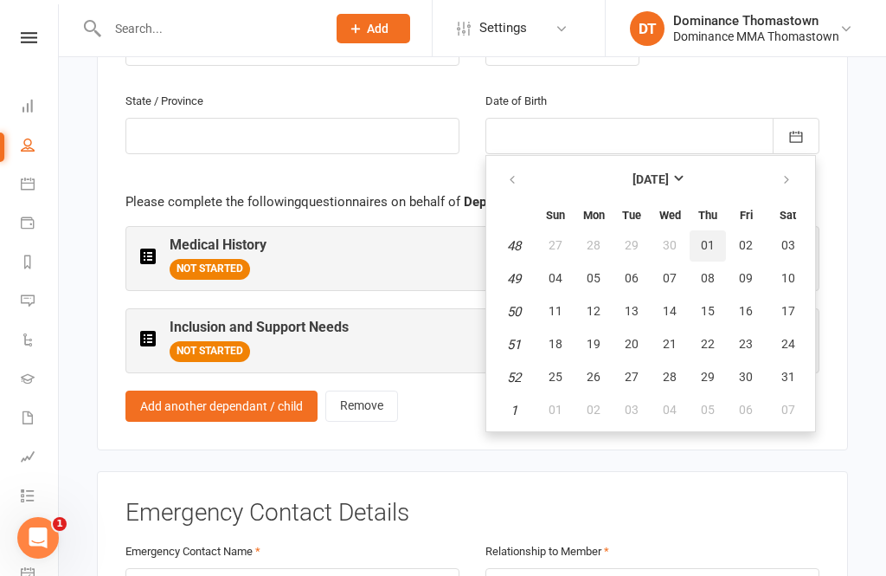
click at [711, 238] on span "01" at bounding box center [708, 245] width 14 height 14
type input "[DATE]"
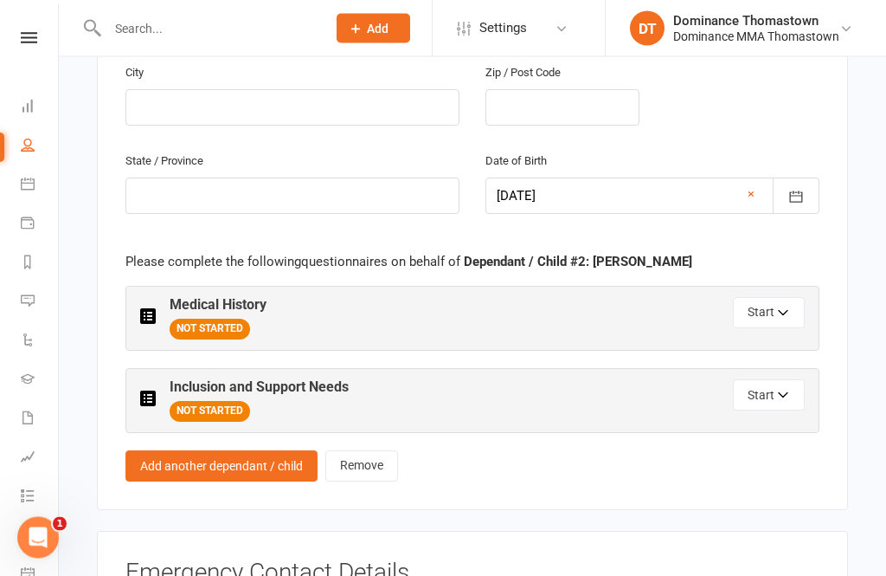
scroll to position [2250, 0]
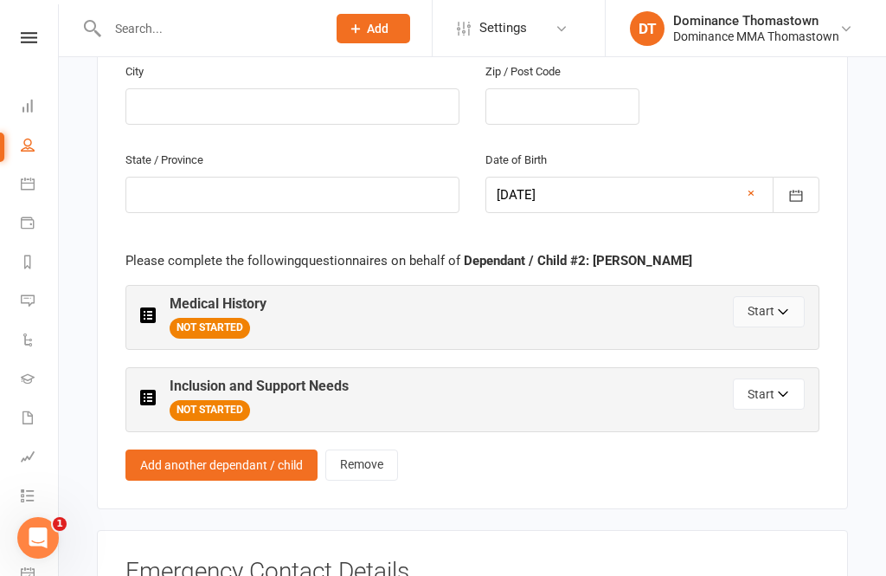
click at [766, 296] on button "Start" at bounding box center [769, 311] width 72 height 31
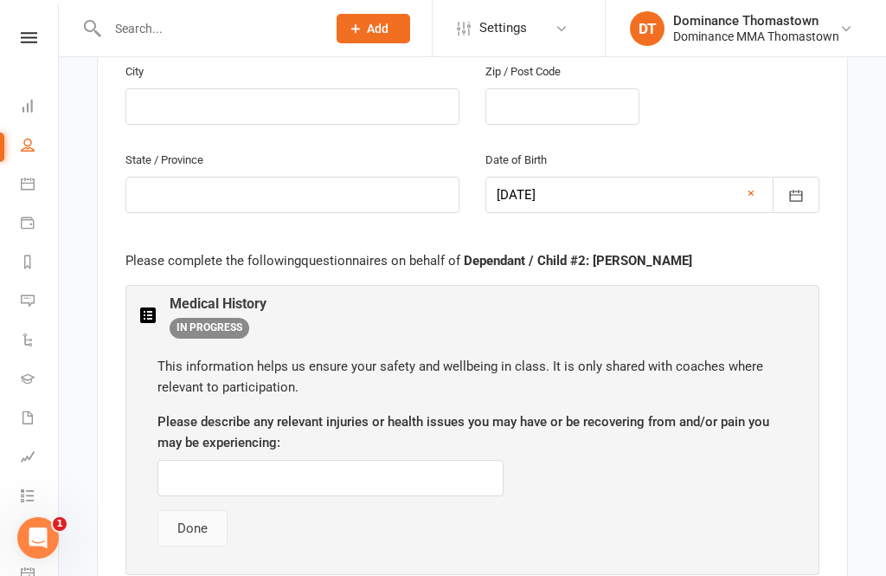
click at [190, 510] on button "Done" at bounding box center [193, 528] width 70 height 36
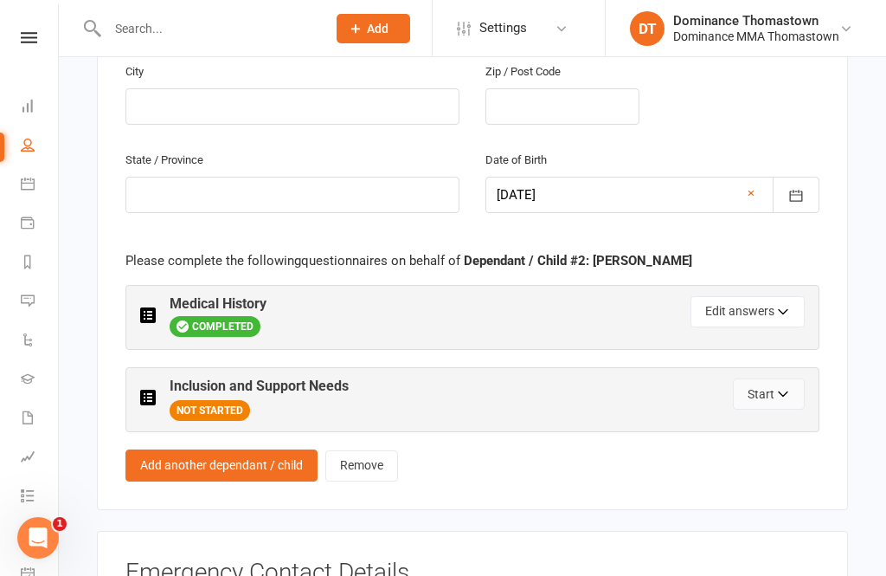
click at [766, 378] on button "Start" at bounding box center [769, 393] width 72 height 31
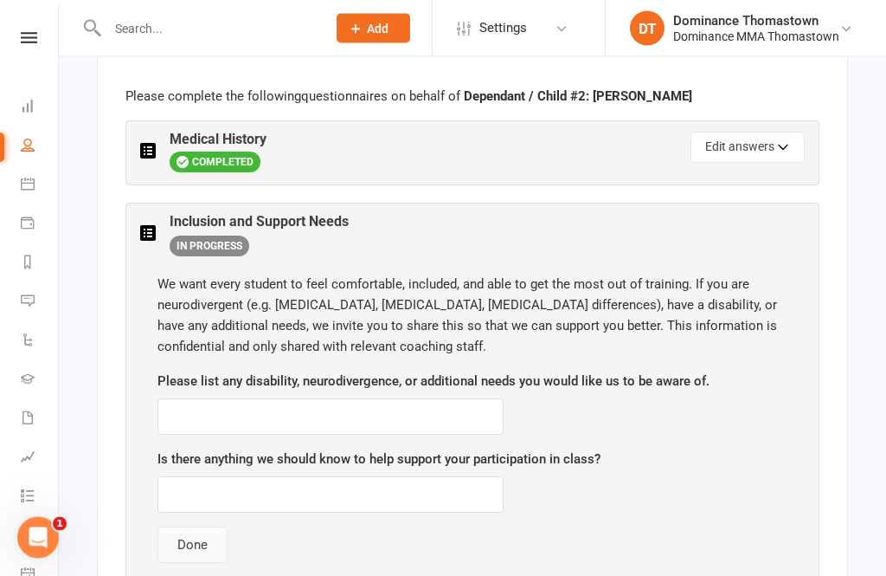
click at [193, 527] on button "Done" at bounding box center [193, 545] width 70 height 36
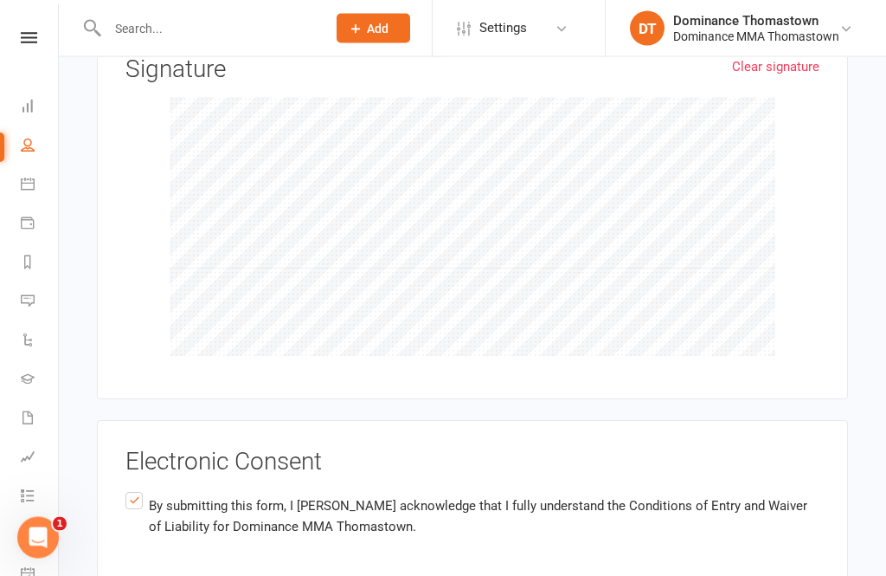
scroll to position [3735, 0]
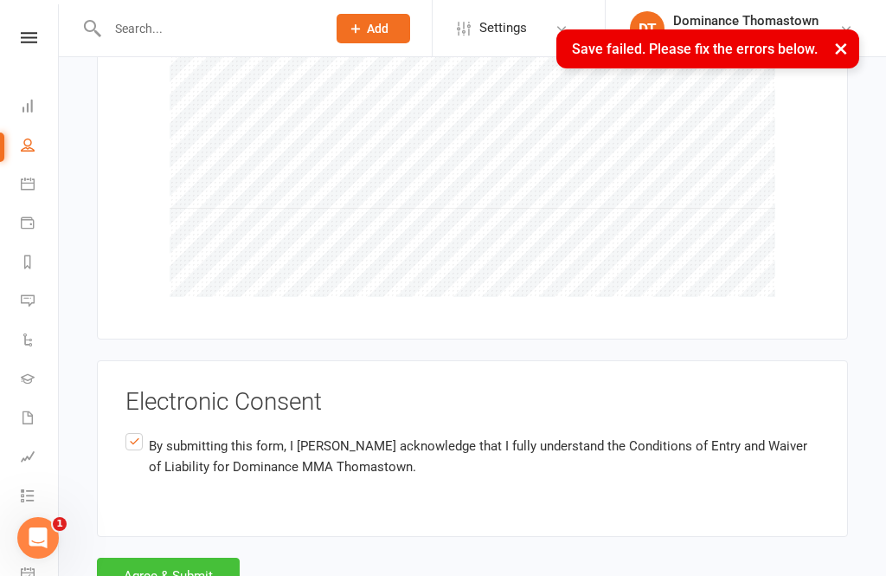
scroll to position [3702, 0]
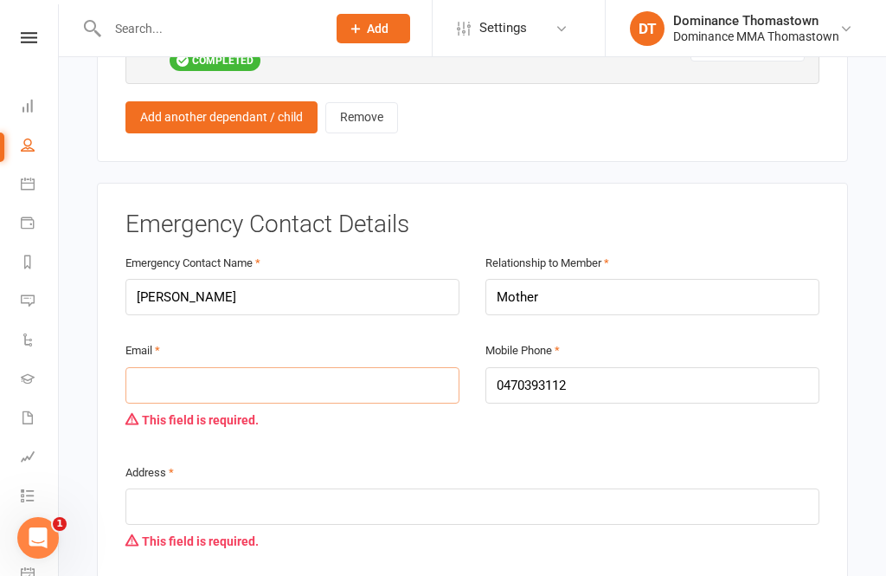
click at [355, 367] on input "email" at bounding box center [292, 385] width 334 height 36
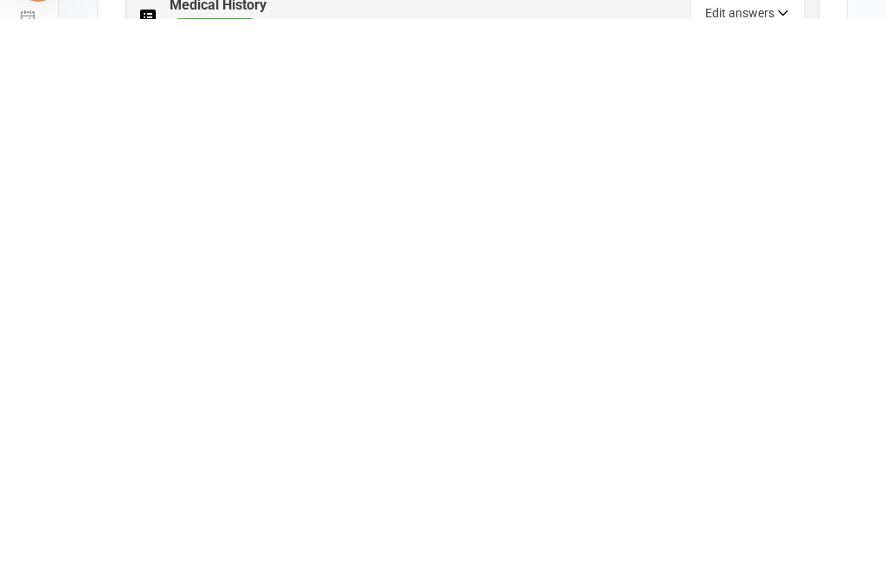
scroll to position [1898, 0]
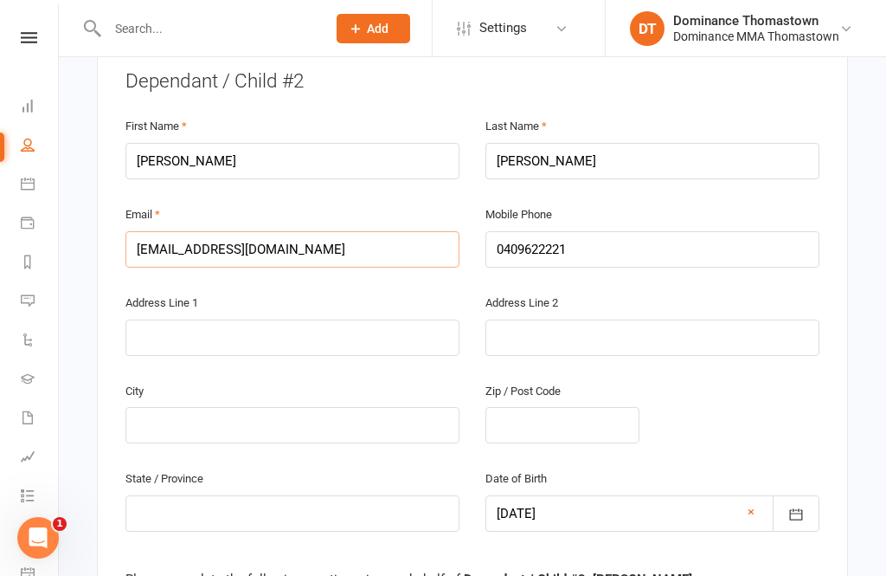
click at [369, 231] on input "[EMAIL_ADDRESS][DOMAIN_NAME]" at bounding box center [292, 249] width 334 height 36
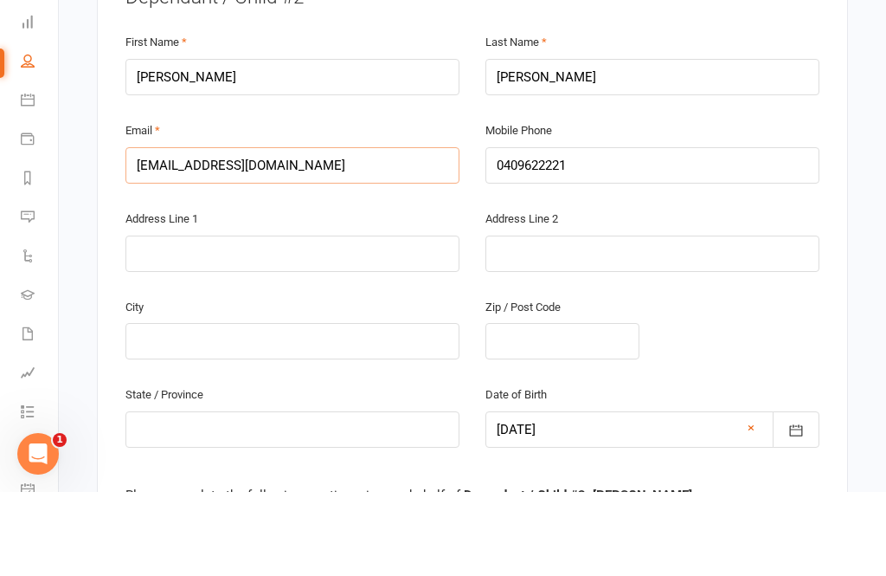
click at [365, 231] on input "[EMAIL_ADDRESS][DOMAIN_NAME]" at bounding box center [292, 249] width 334 height 36
click at [355, 231] on input "[EMAIL_ADDRESS][DOMAIN_NAME]" at bounding box center [292, 249] width 334 height 36
click at [350, 231] on input "[EMAIL_ADDRESS][DOMAIN_NAME]" at bounding box center [292, 249] width 334 height 36
click at [345, 231] on input "[EMAIL_ADDRESS][DOMAIN_NAME]" at bounding box center [292, 249] width 334 height 36
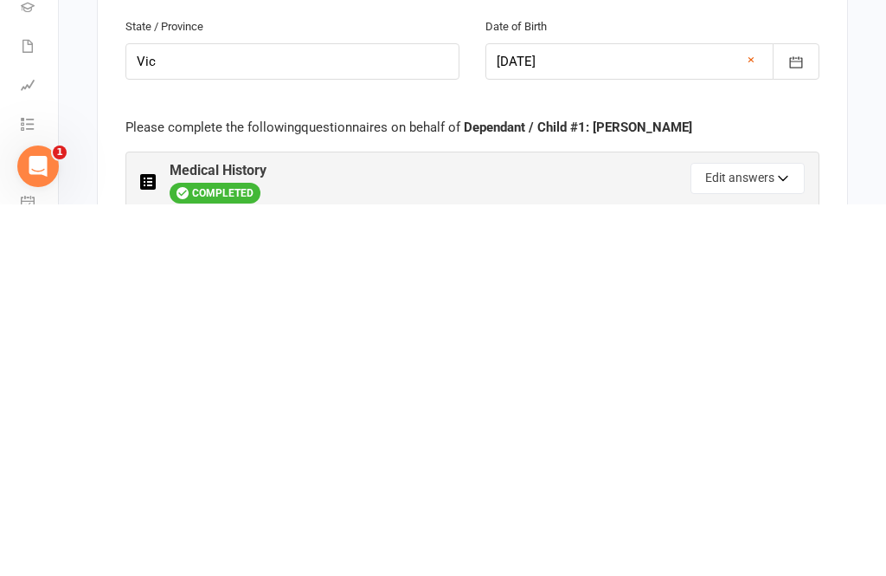
scroll to position [1160, 0]
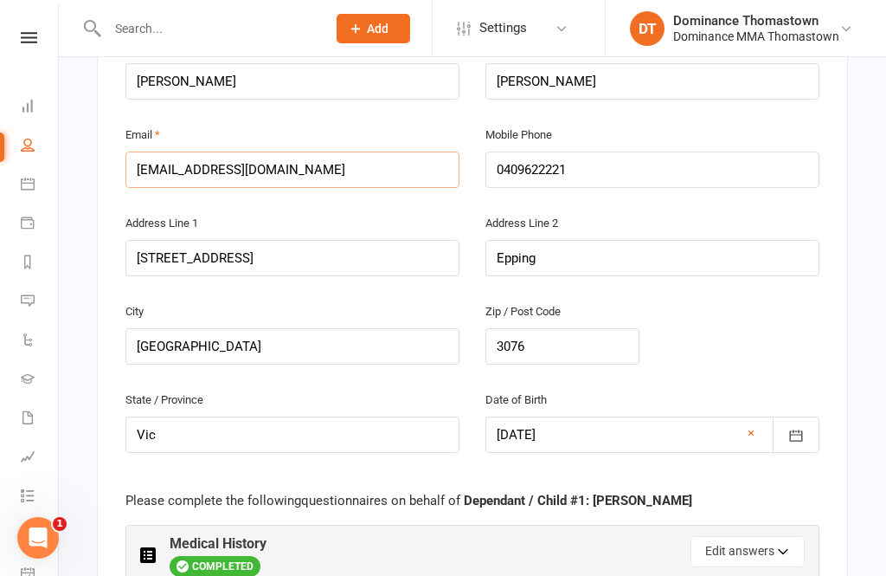
click at [383, 151] on input "[EMAIL_ADDRESS][DOMAIN_NAME]" at bounding box center [292, 169] width 334 height 36
click at [375, 151] on input "[EMAIL_ADDRESS][DOMAIN_NAME]" at bounding box center [292, 169] width 334 height 36
click at [370, 151] on input "[EMAIL_ADDRESS][DOMAIN_NAME]" at bounding box center [292, 169] width 334 height 36
click at [364, 151] on input "[EMAIL_ADDRESS][DOMAIN_NAME]" at bounding box center [292, 169] width 334 height 36
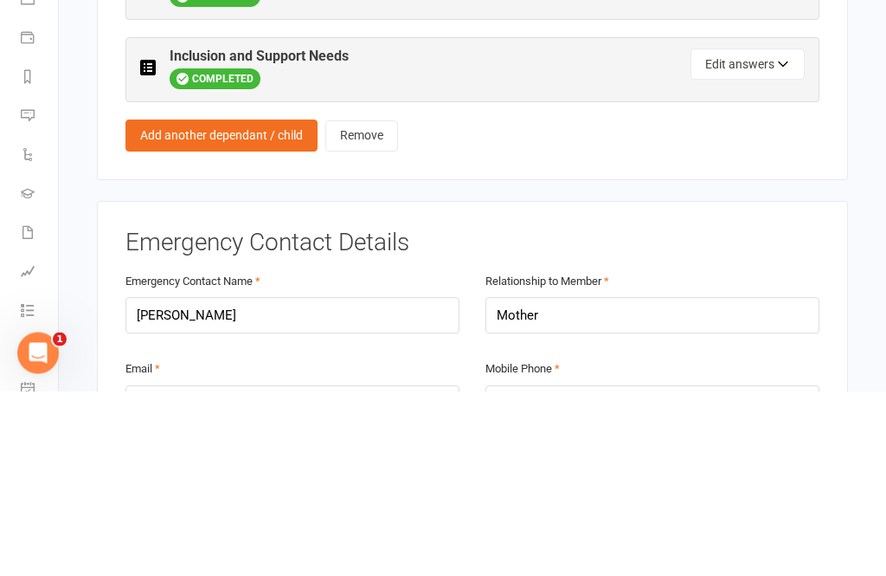
scroll to position [2363, 0]
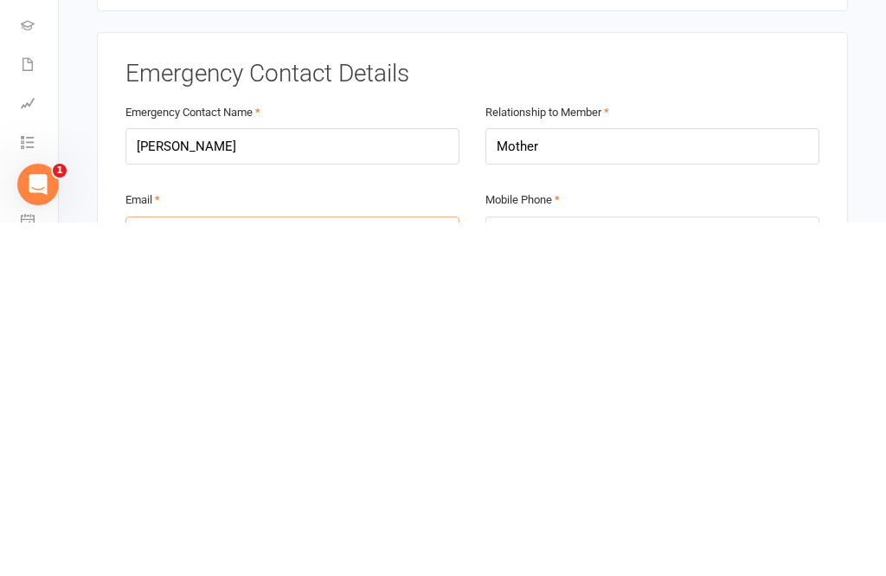
paste input "[EMAIL_ADDRESS][DOMAIN_NAME]"
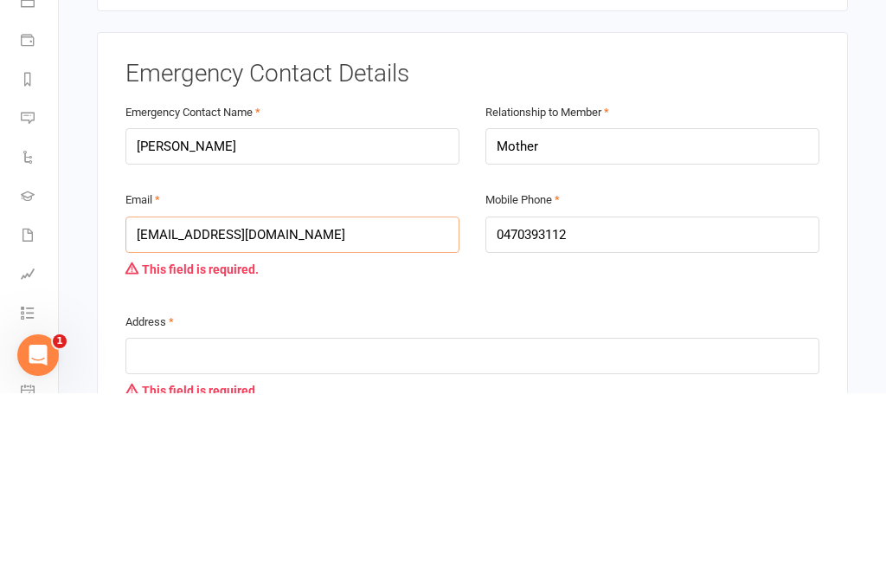
scroll to position [2534, 0]
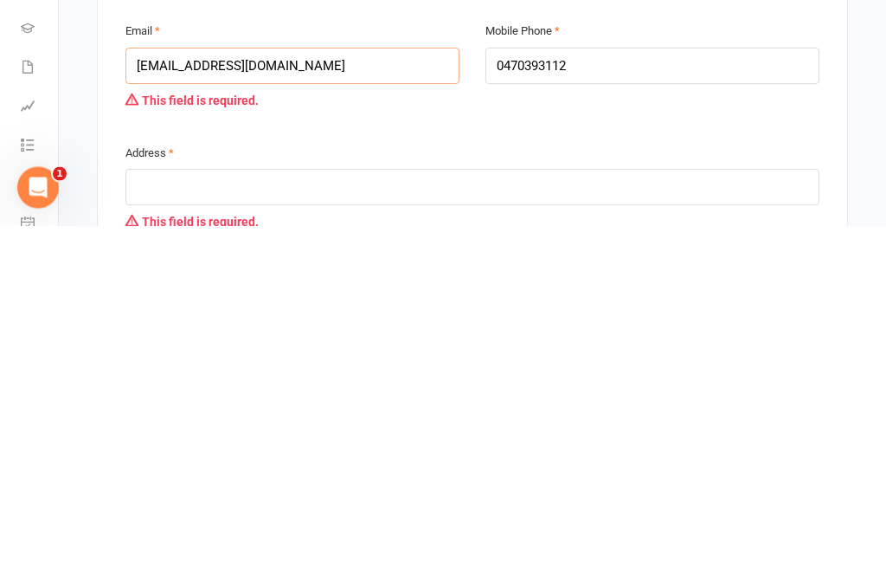
type input "[EMAIL_ADDRESS][DOMAIN_NAME]"
click at [264, 519] on input "text" at bounding box center [472, 537] width 694 height 36
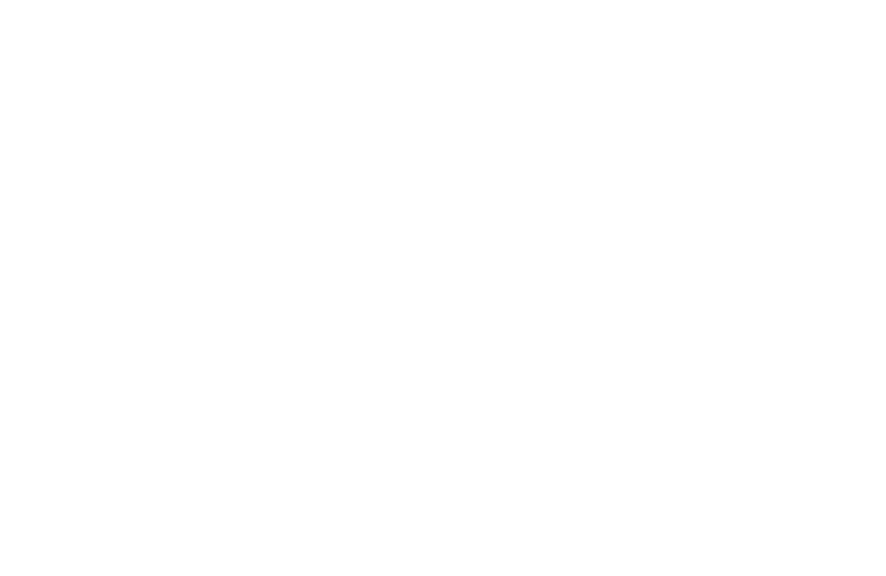
scroll to position [3757, 0]
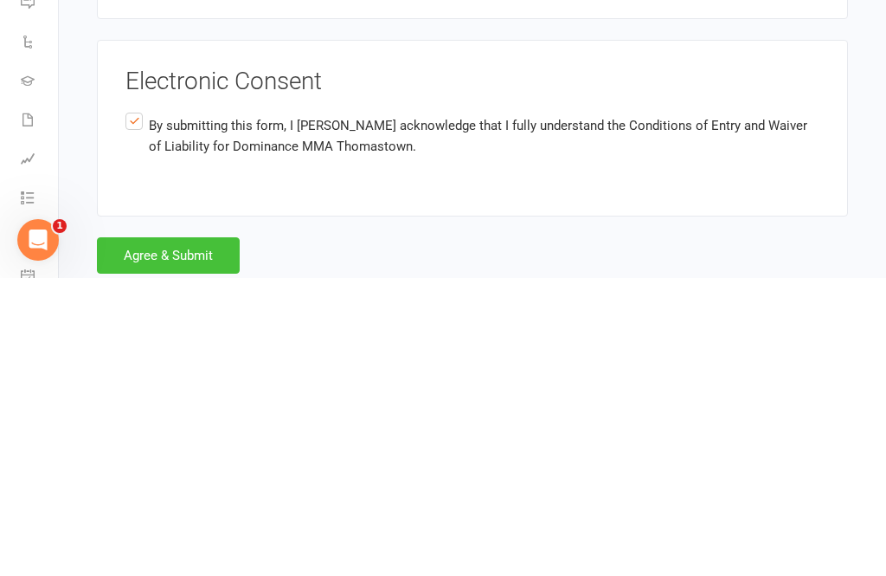
type input "NA"
click at [183, 535] on button "Agree & Submit" at bounding box center [168, 553] width 143 height 36
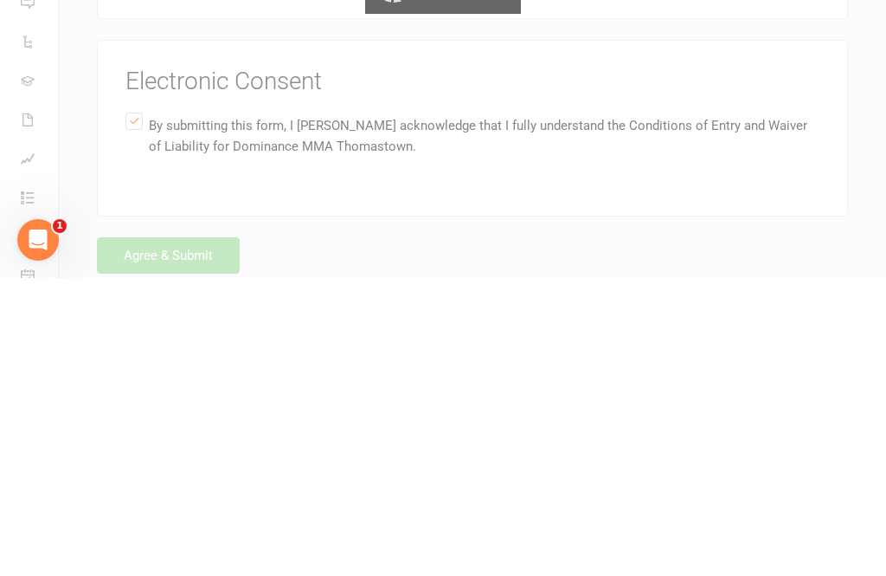
scroll to position [3702, 0]
